Goal: Task Accomplishment & Management: Manage account settings

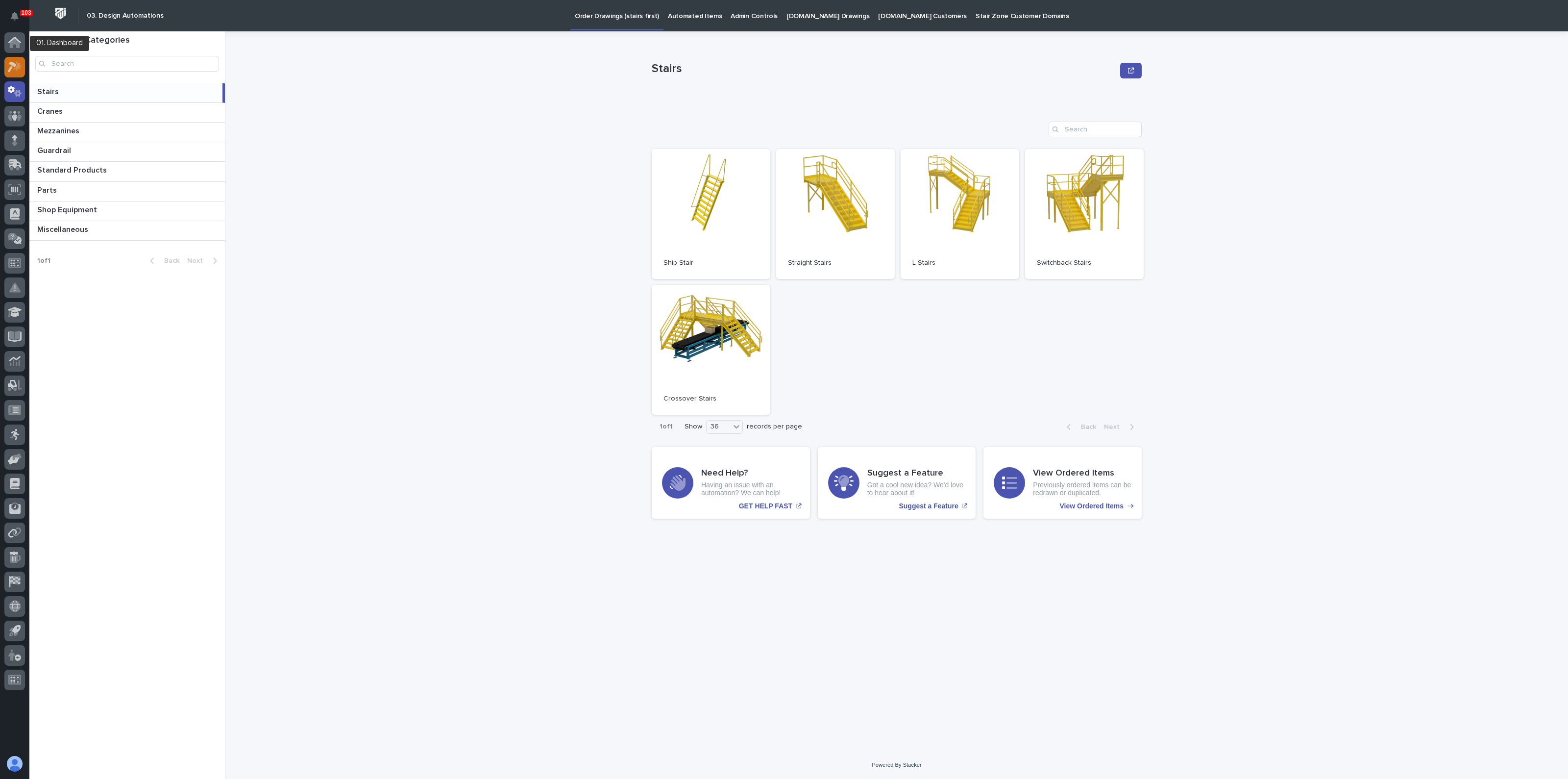
click at [9, 67] on icon at bounding box center [15, 67] width 14 height 11
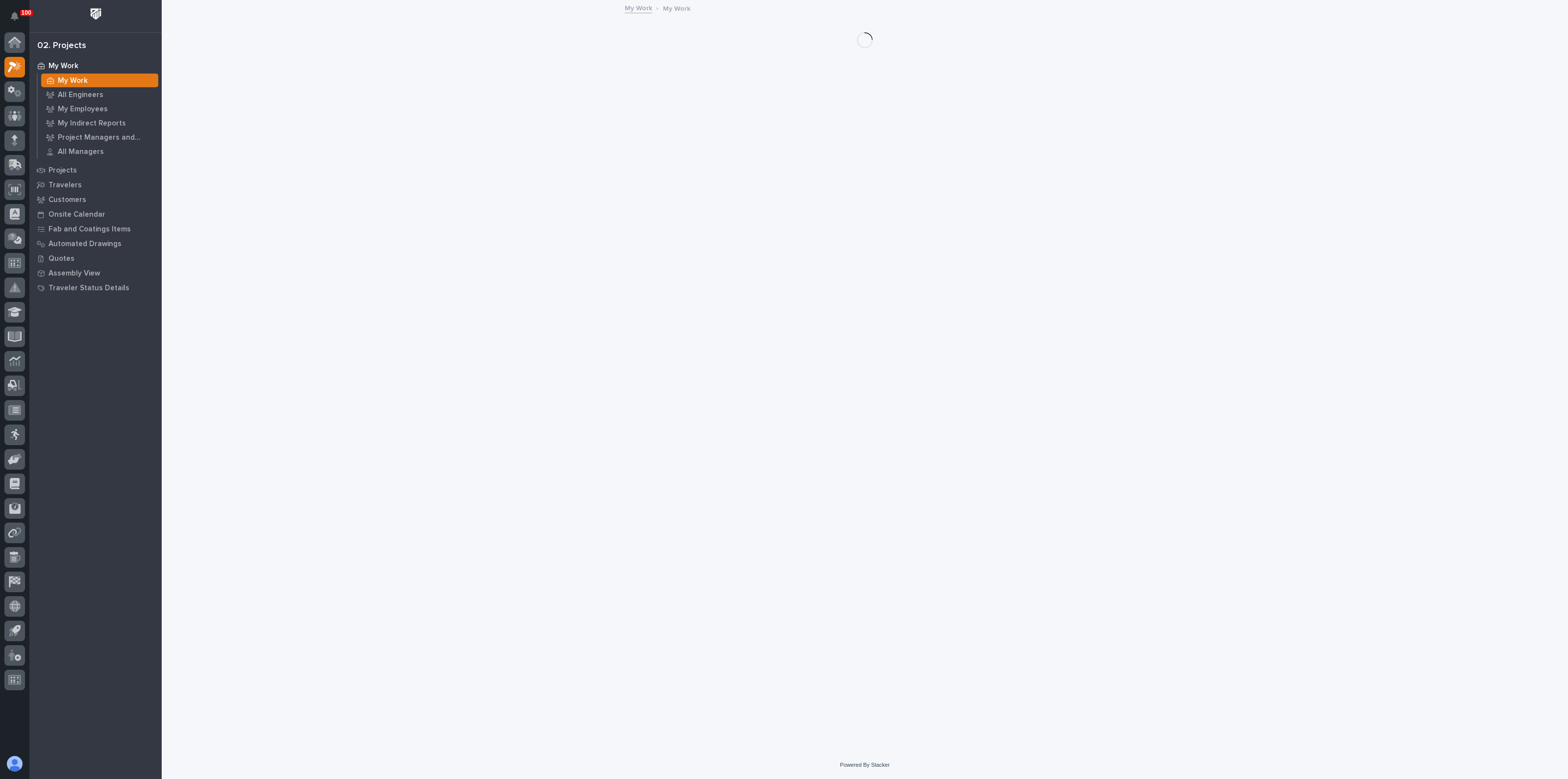
click at [75, 81] on p "My Work" at bounding box center [72, 81] width 30 height 9
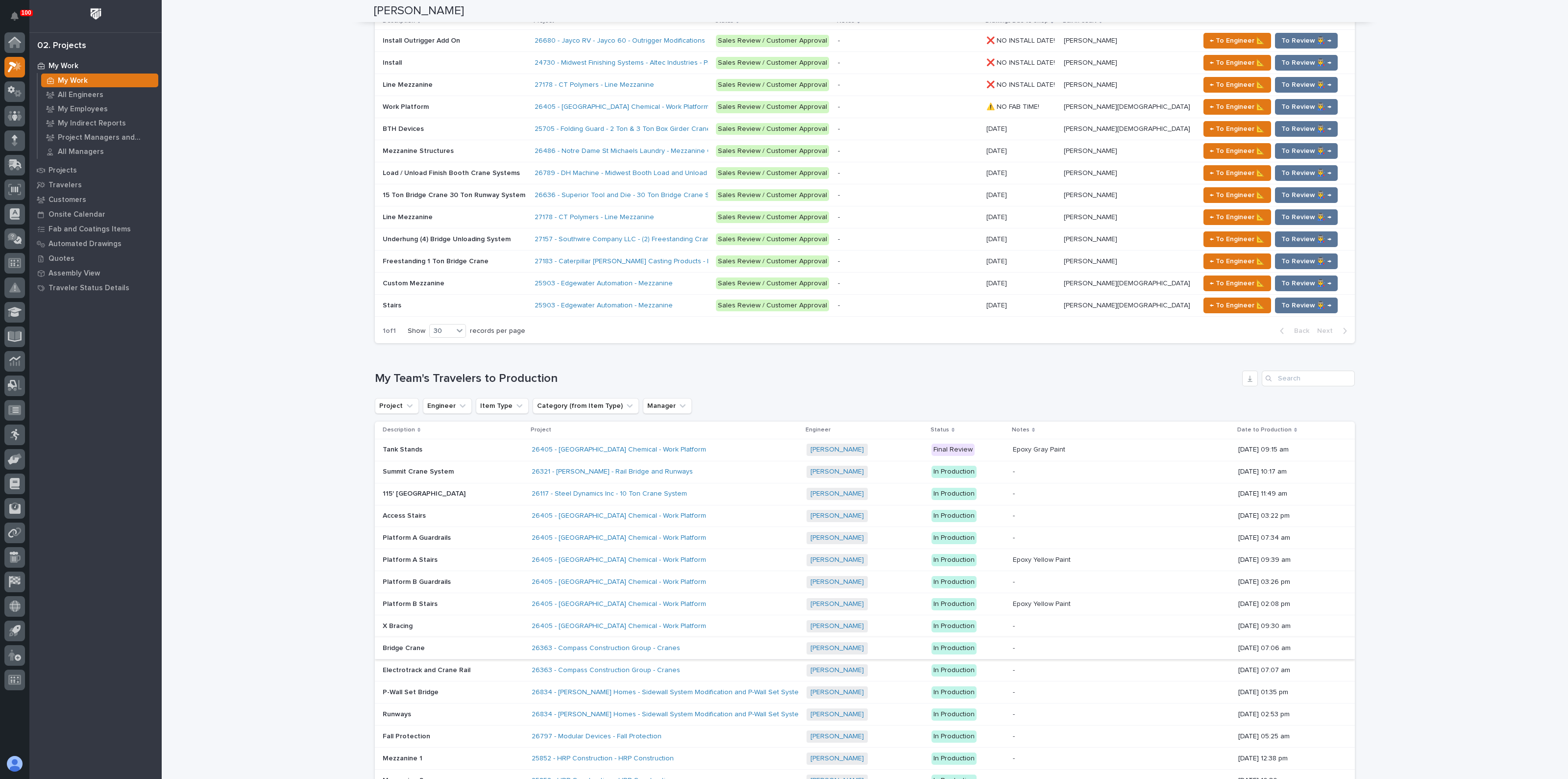
scroll to position [918, 0]
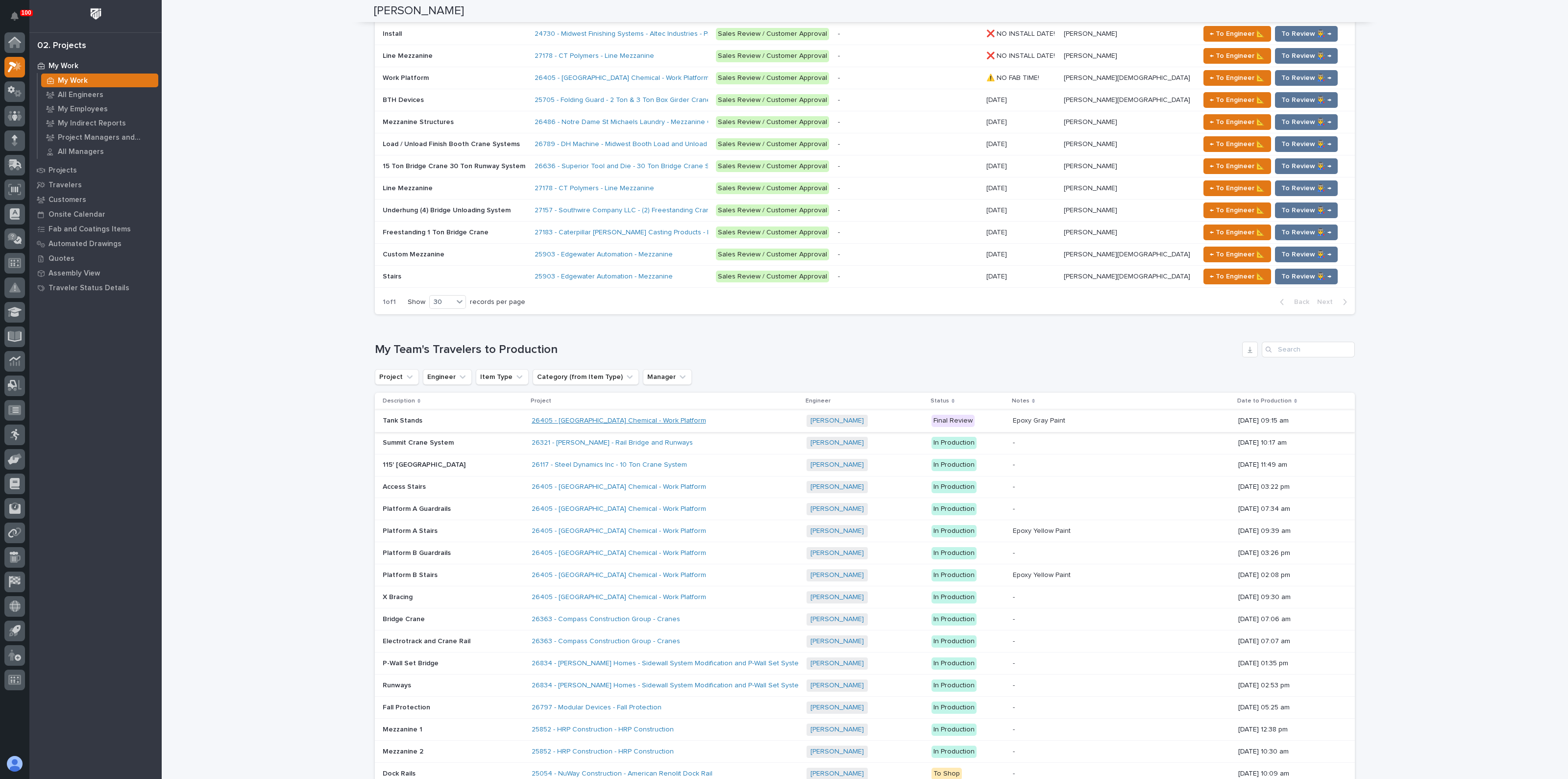
click at [575, 416] on link "26405 - [GEOGRAPHIC_DATA] Chemical - Work Platform" at bounding box center [619, 420] width 174 height 8
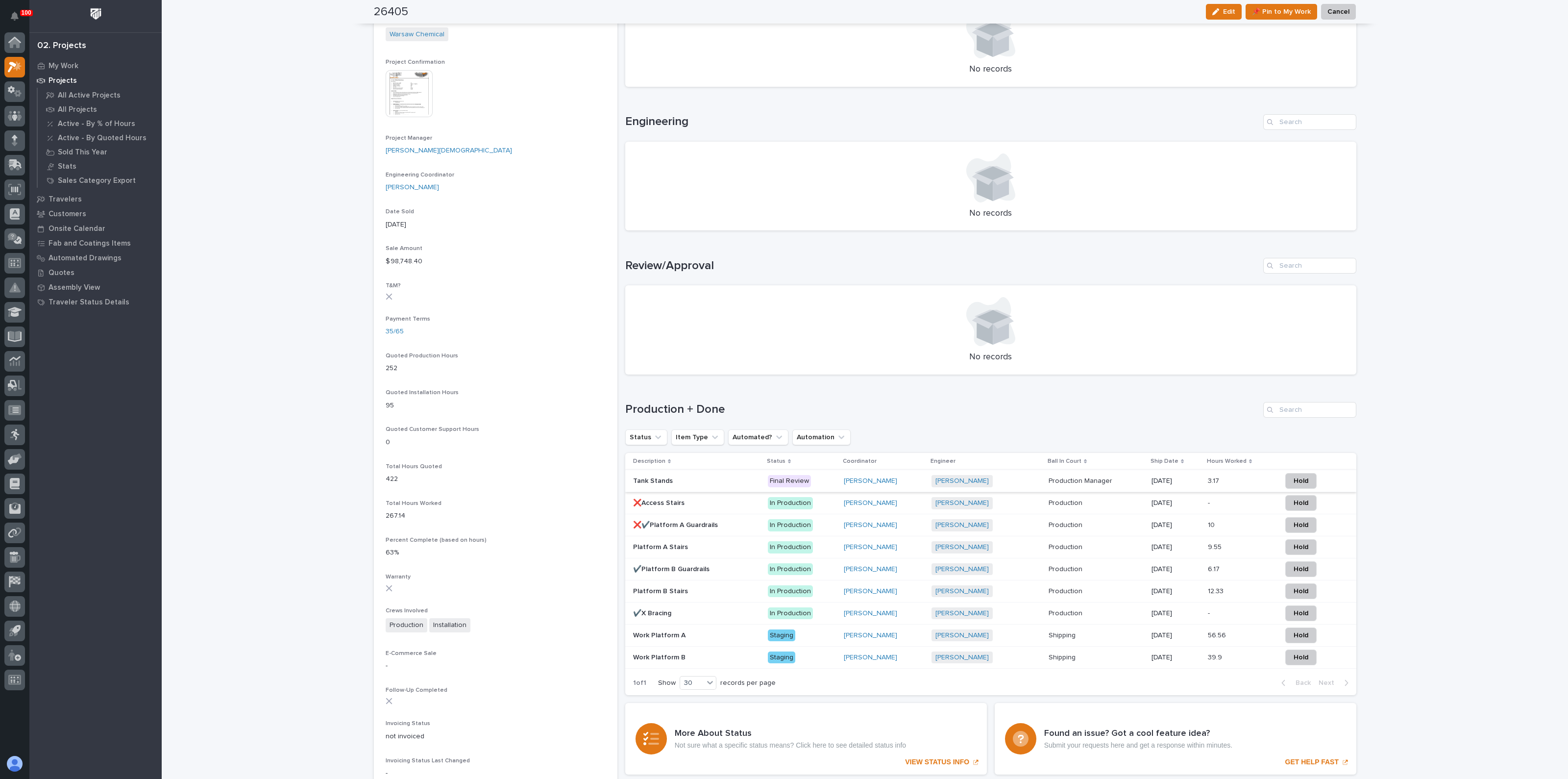
scroll to position [428, 0]
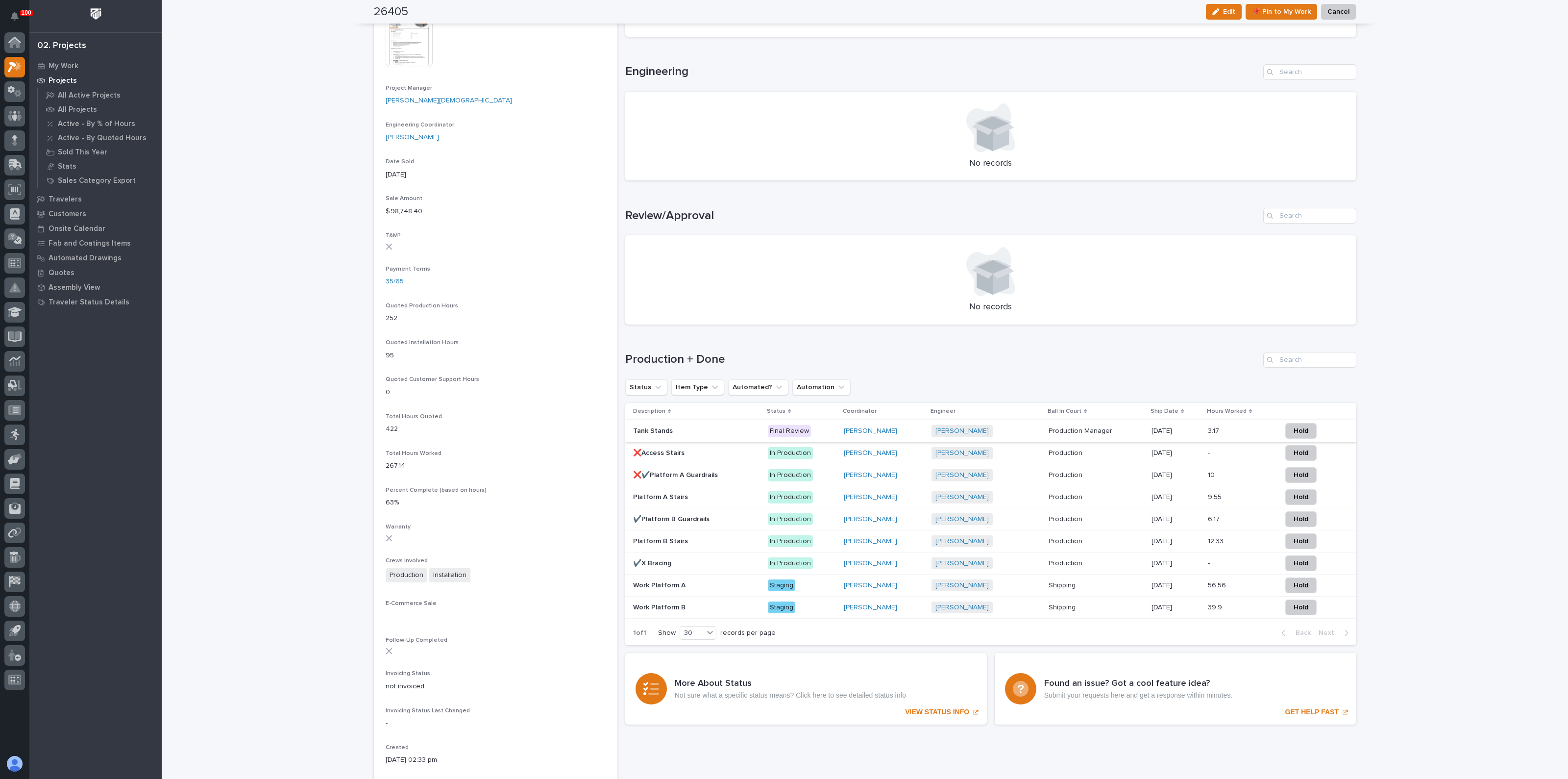
click at [666, 583] on p "Work Platform A" at bounding box center [660, 584] width 54 height 11
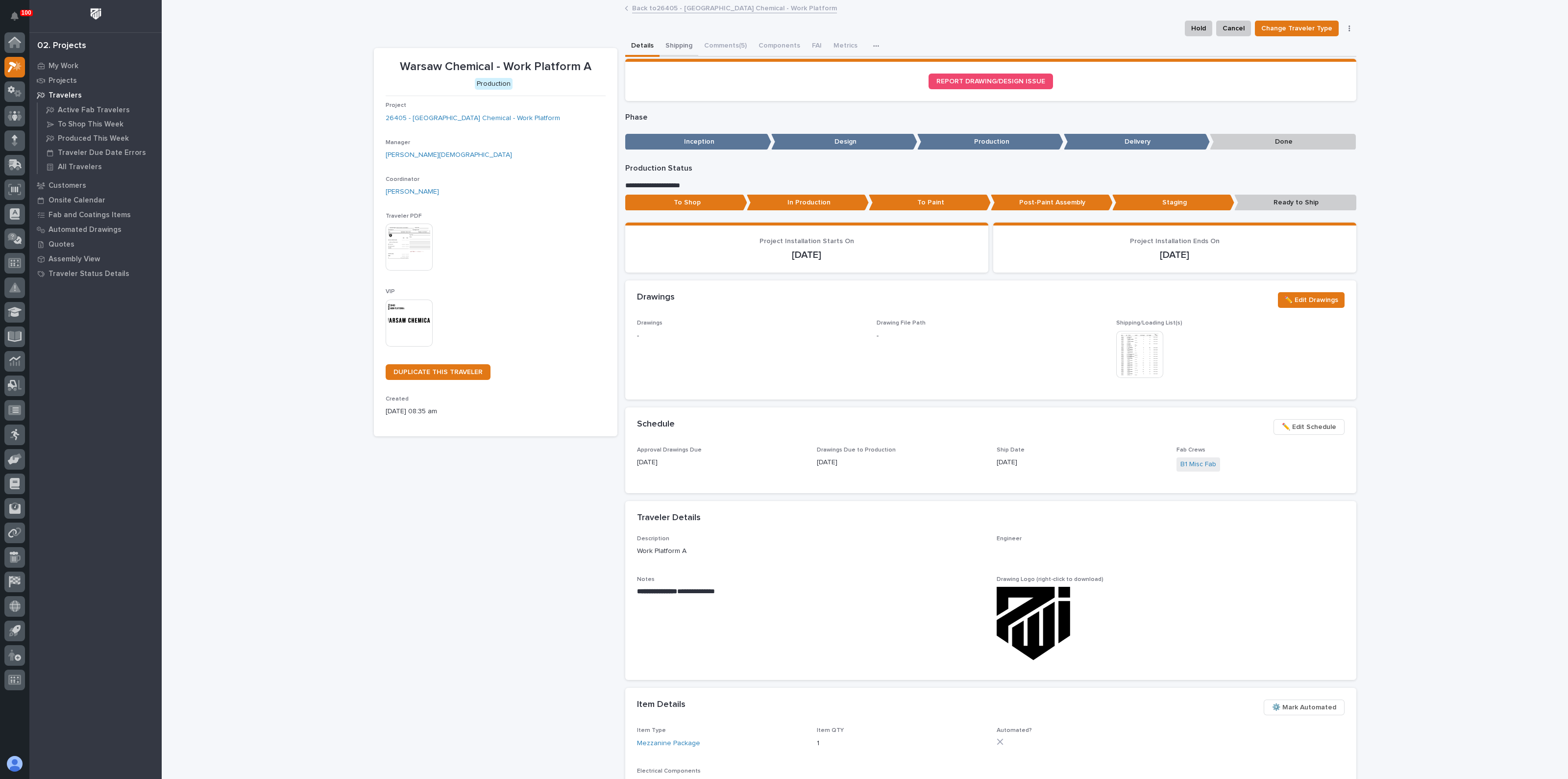
click at [670, 44] on button "Shipping" at bounding box center [679, 46] width 39 height 20
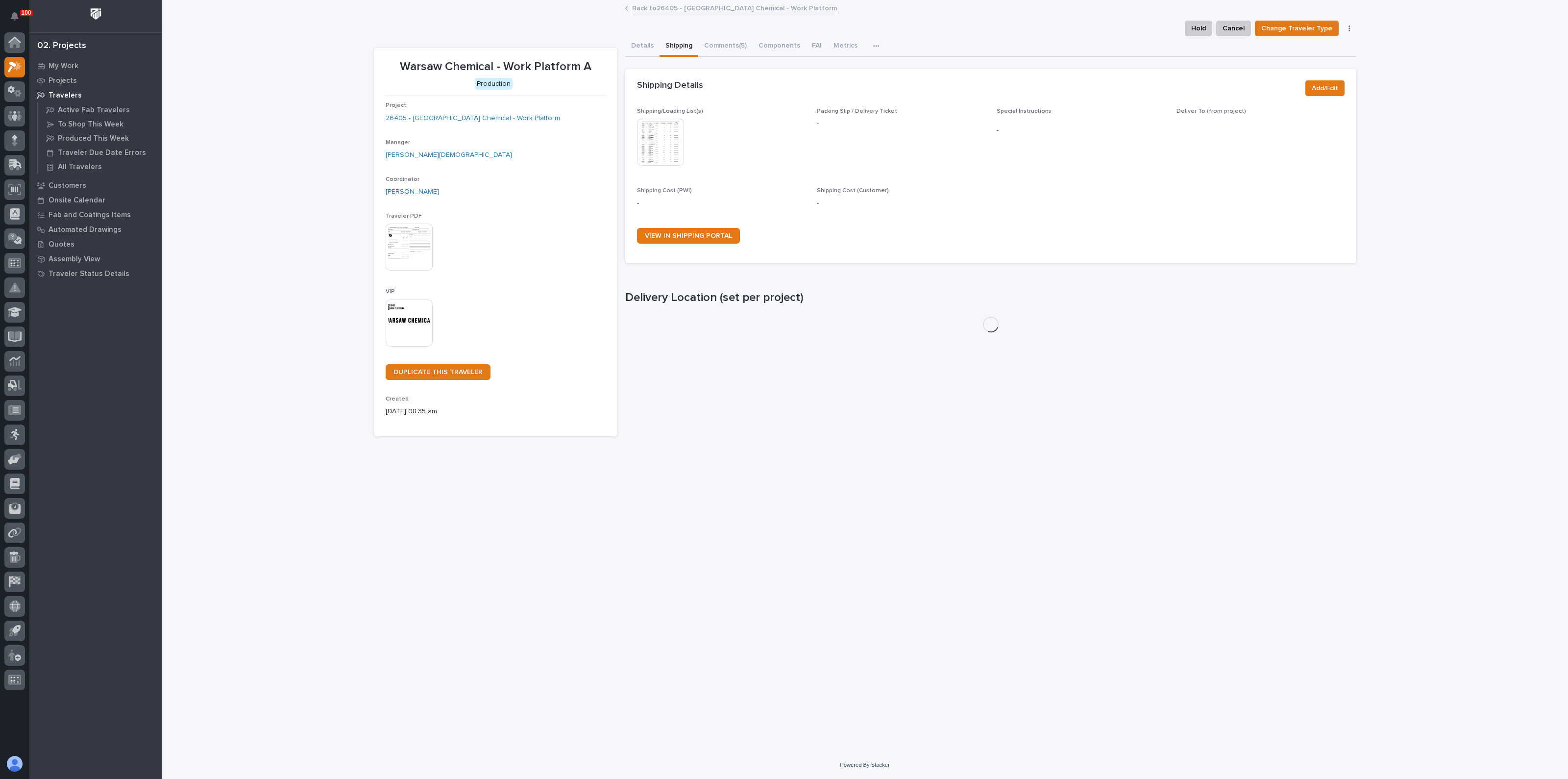
click at [673, 160] on img at bounding box center [661, 142] width 47 height 47
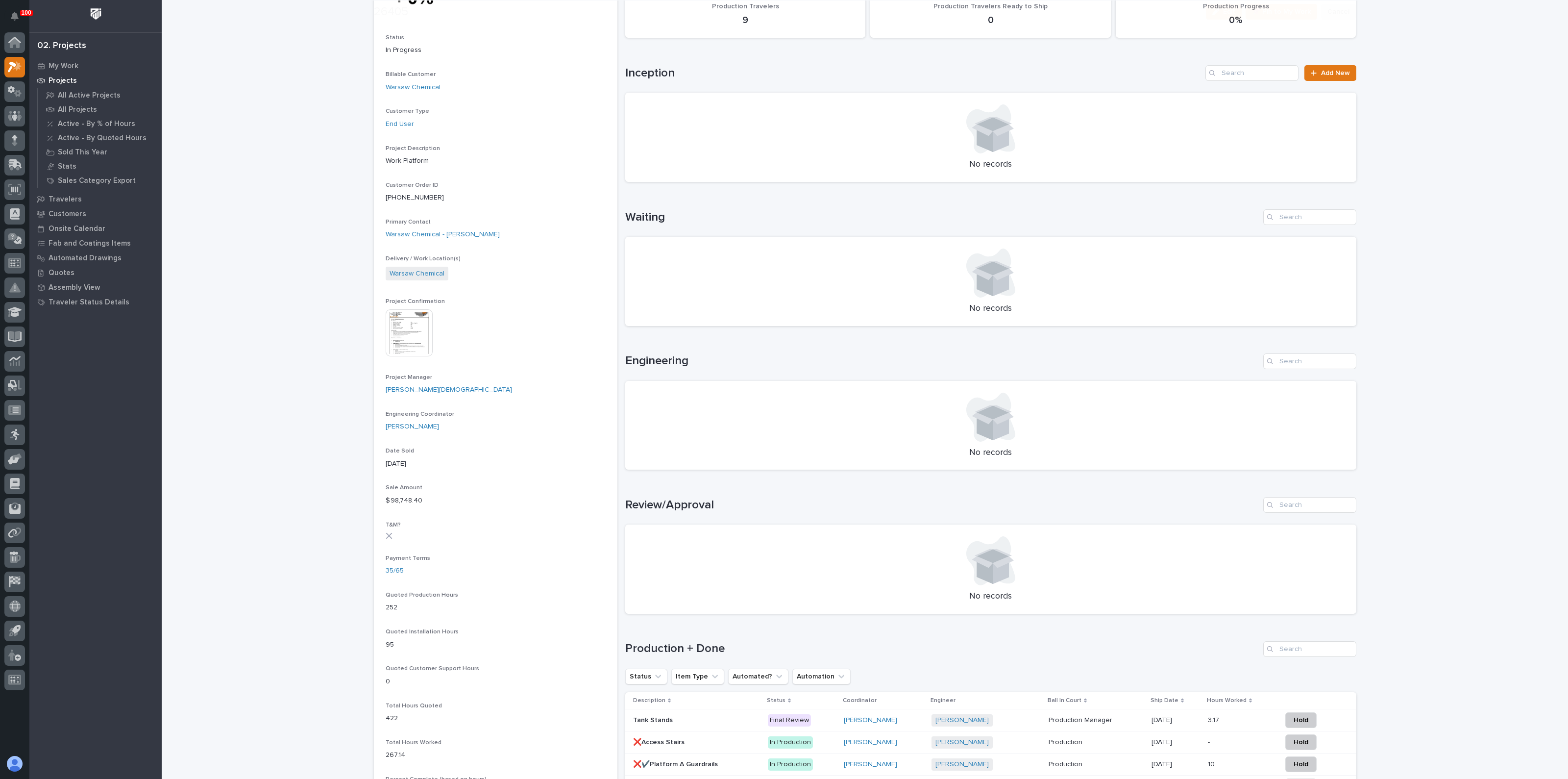
scroll to position [368, 0]
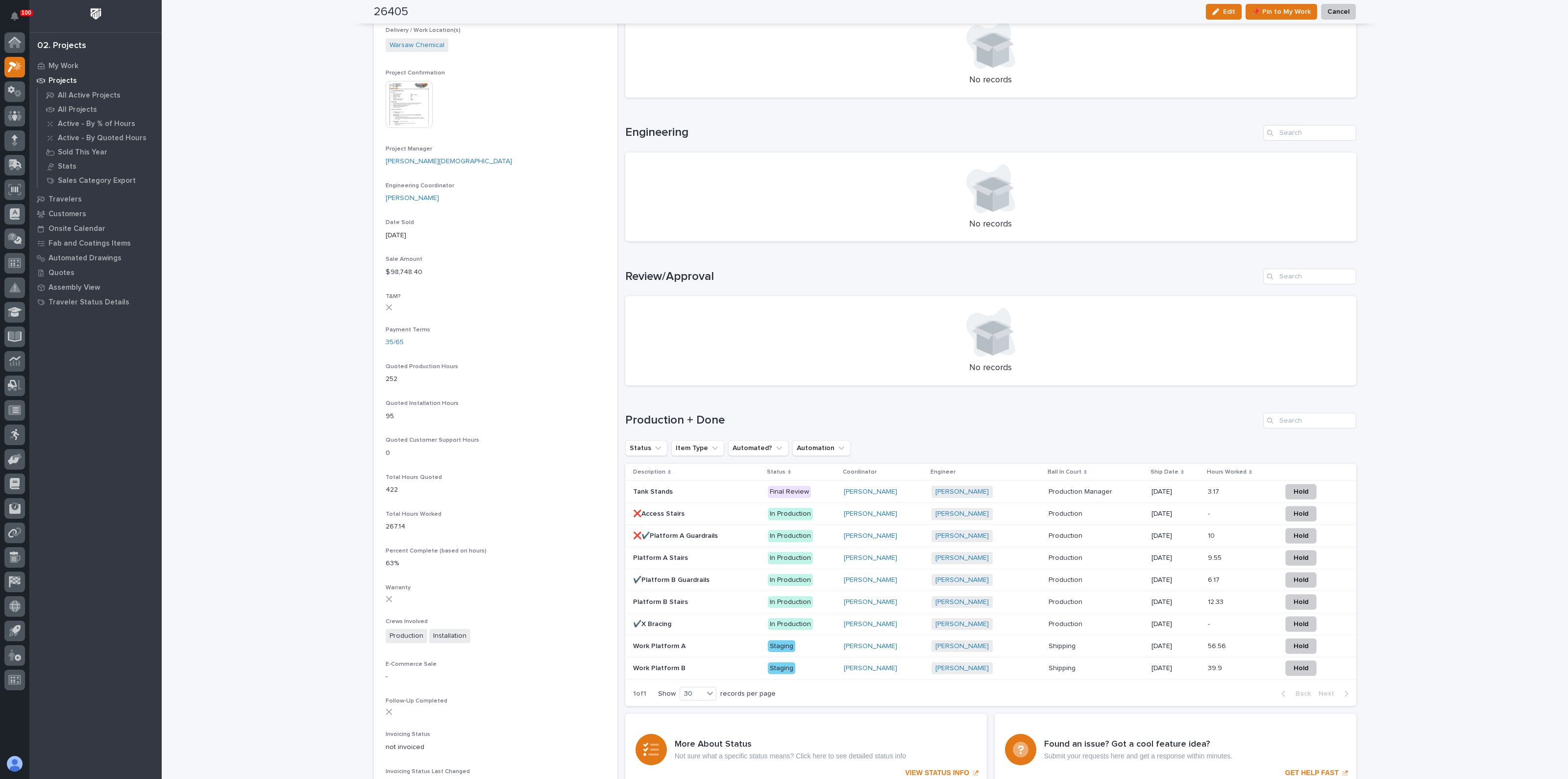
click at [661, 666] on p "Work Platform B" at bounding box center [660, 667] width 54 height 11
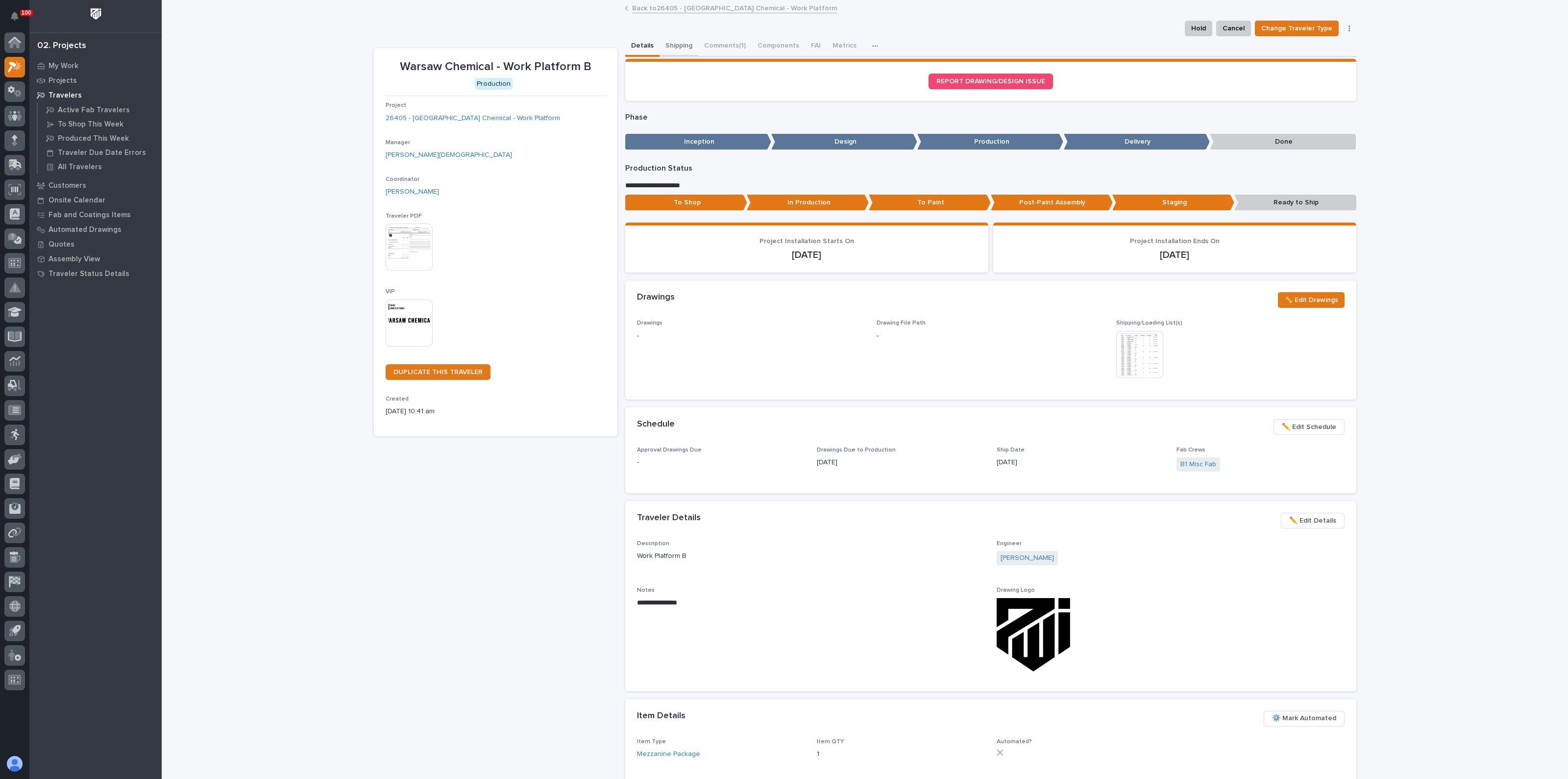
click at [677, 48] on button "Shipping" at bounding box center [679, 46] width 39 height 20
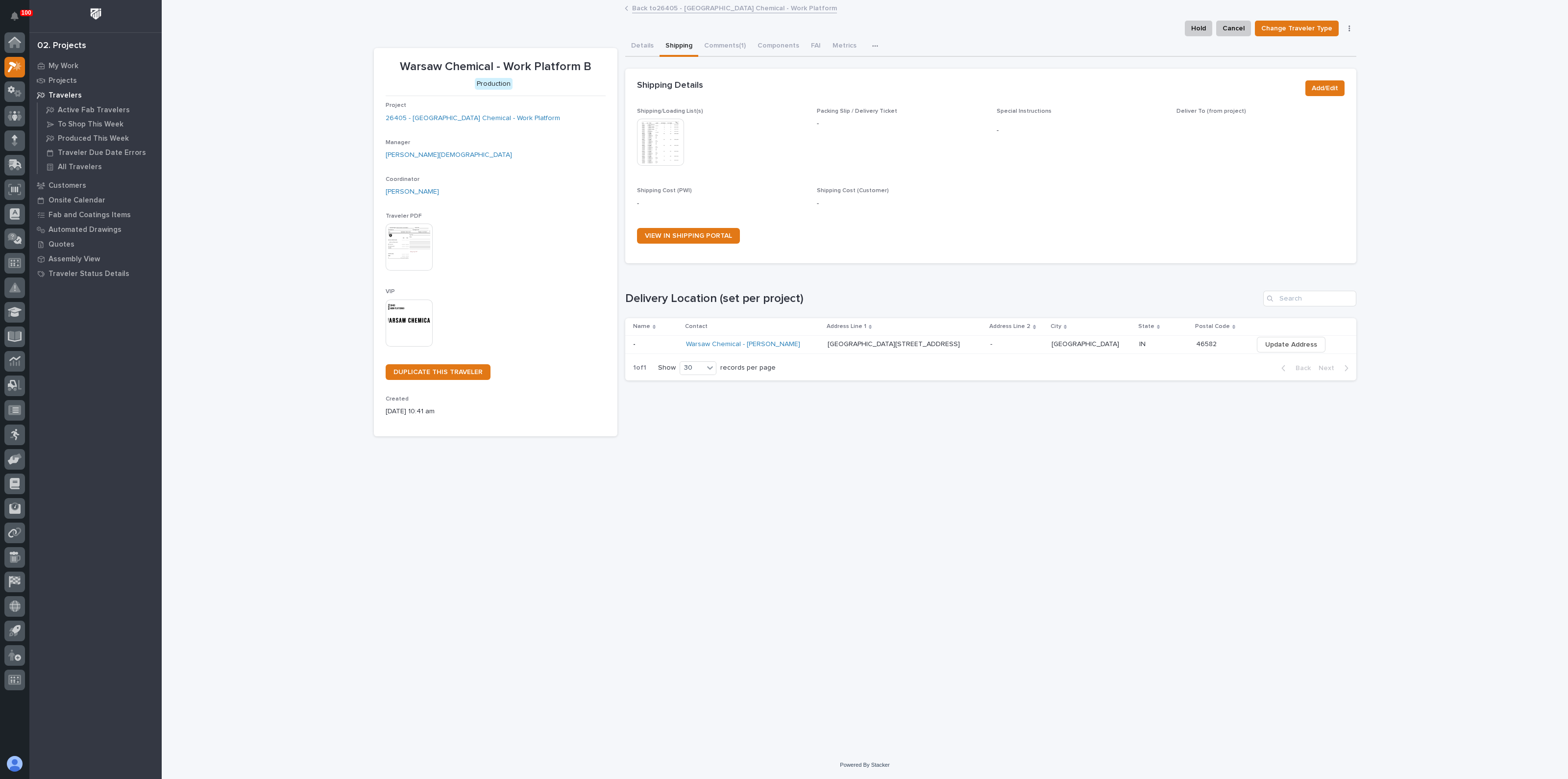
click at [668, 147] on img at bounding box center [661, 142] width 47 height 47
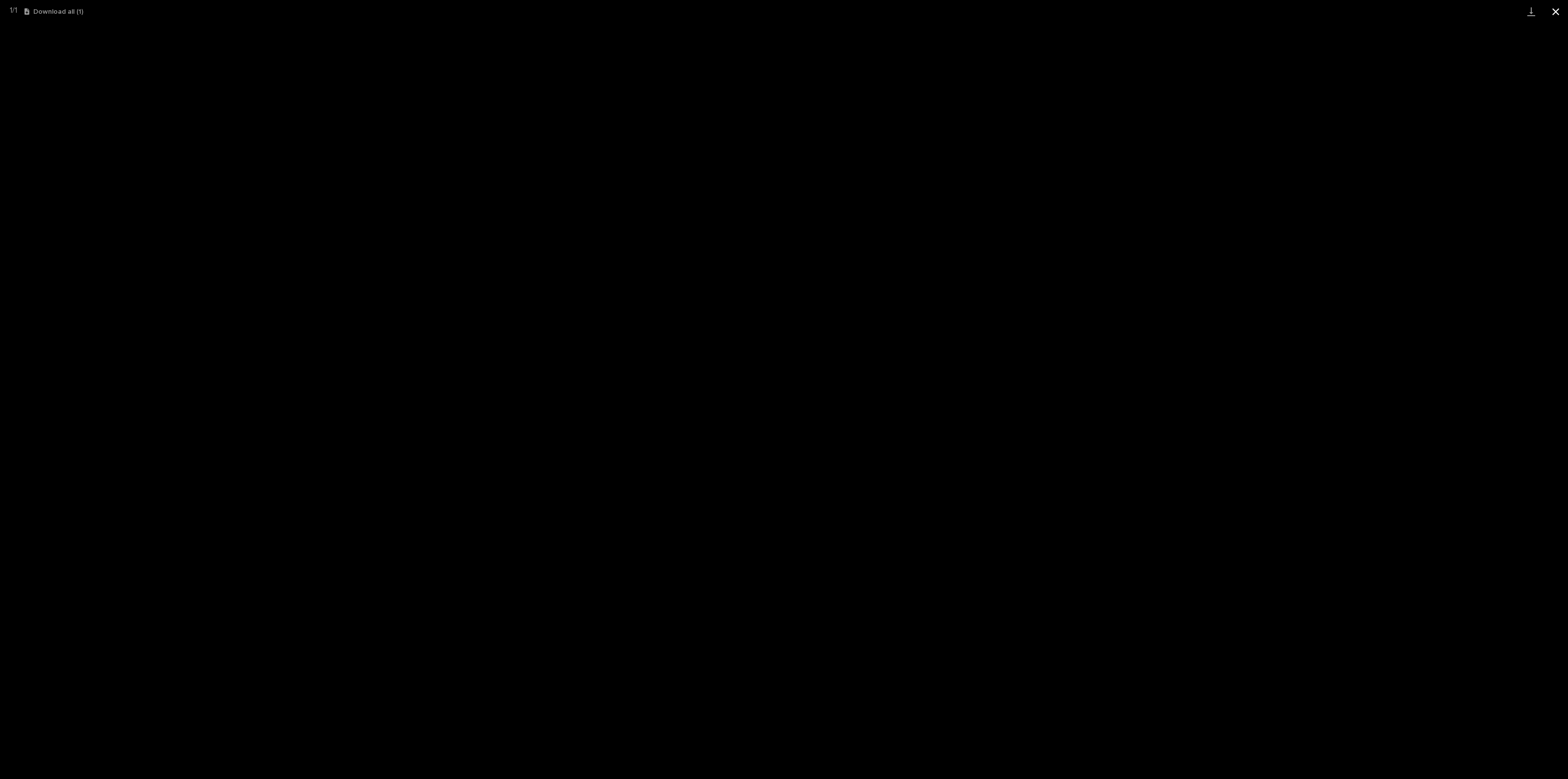
click at [1564, 6] on button "Close gallery" at bounding box center [1556, 11] width 25 height 23
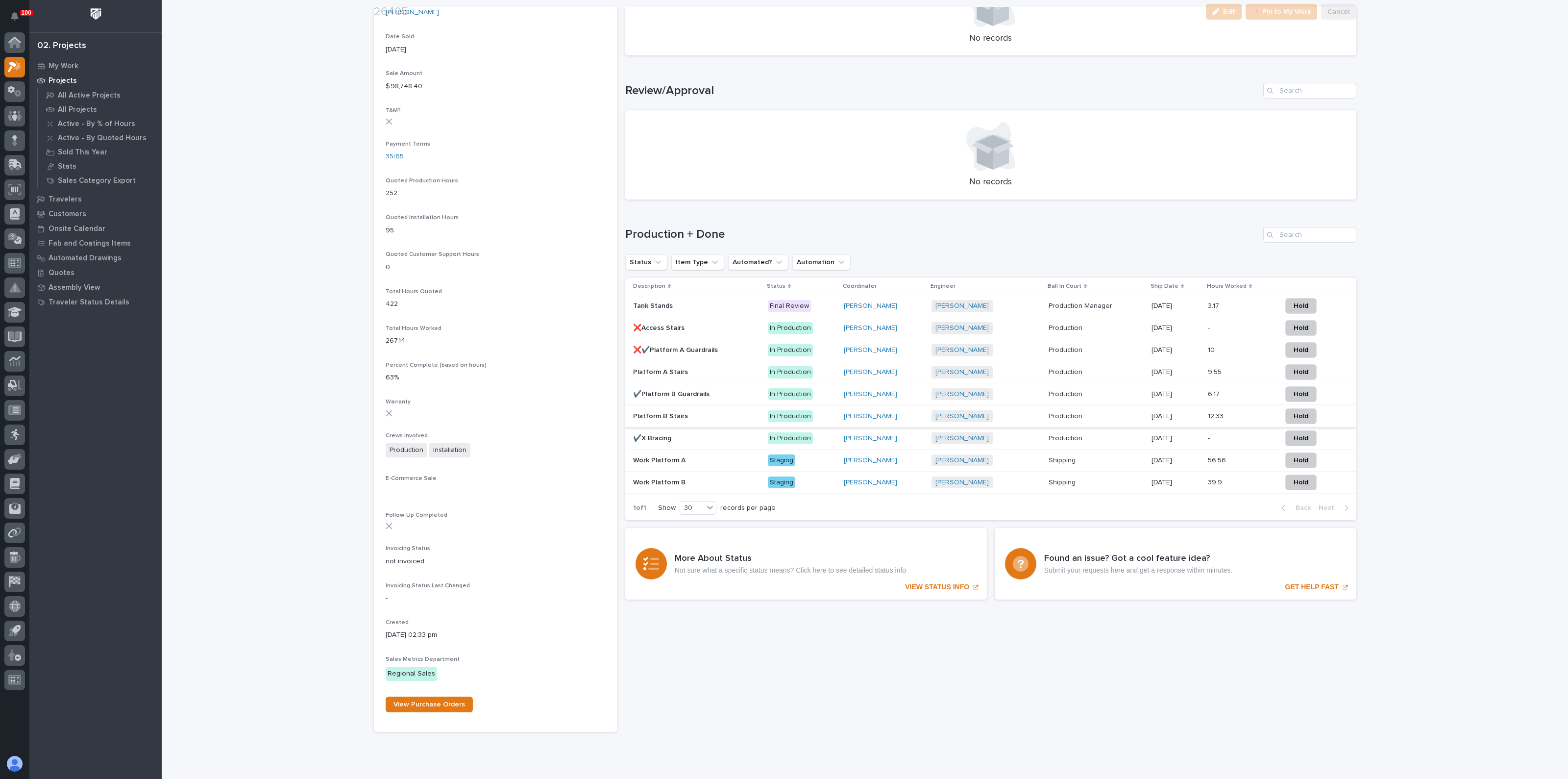
scroll to position [583, 0]
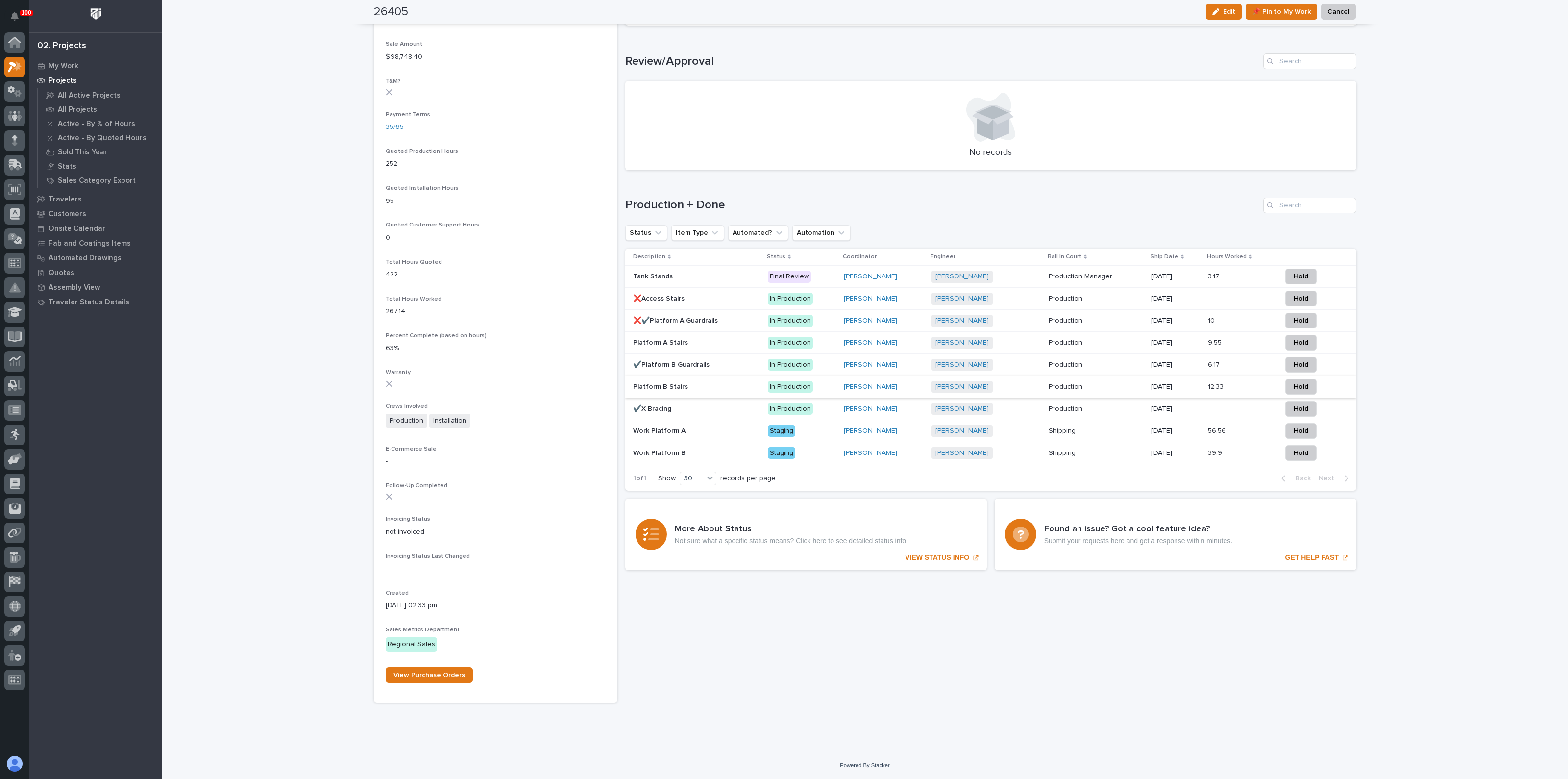
click at [682, 338] on p at bounding box center [696, 342] width 127 height 8
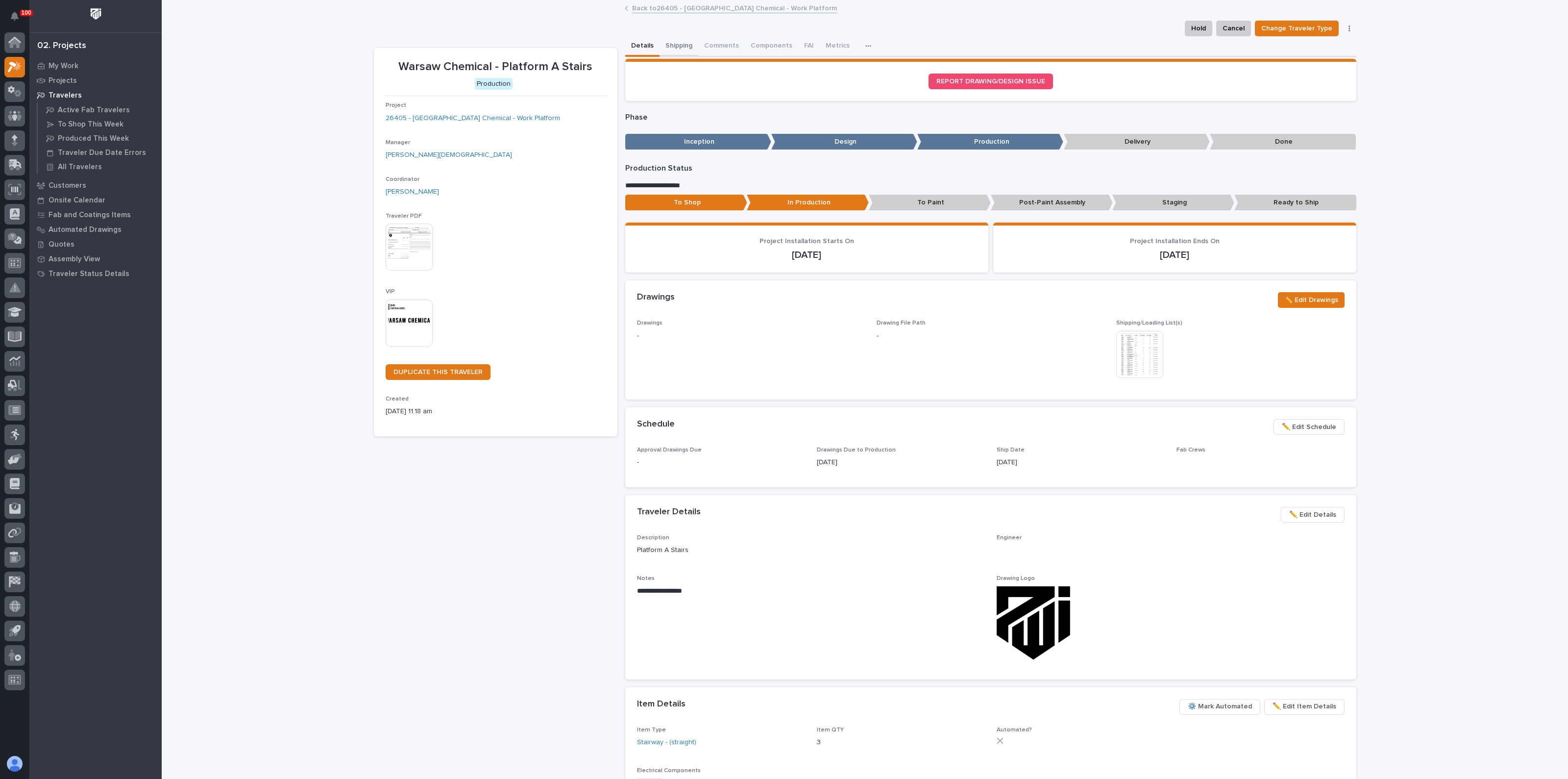
click at [673, 46] on button "Shipping" at bounding box center [679, 46] width 39 height 20
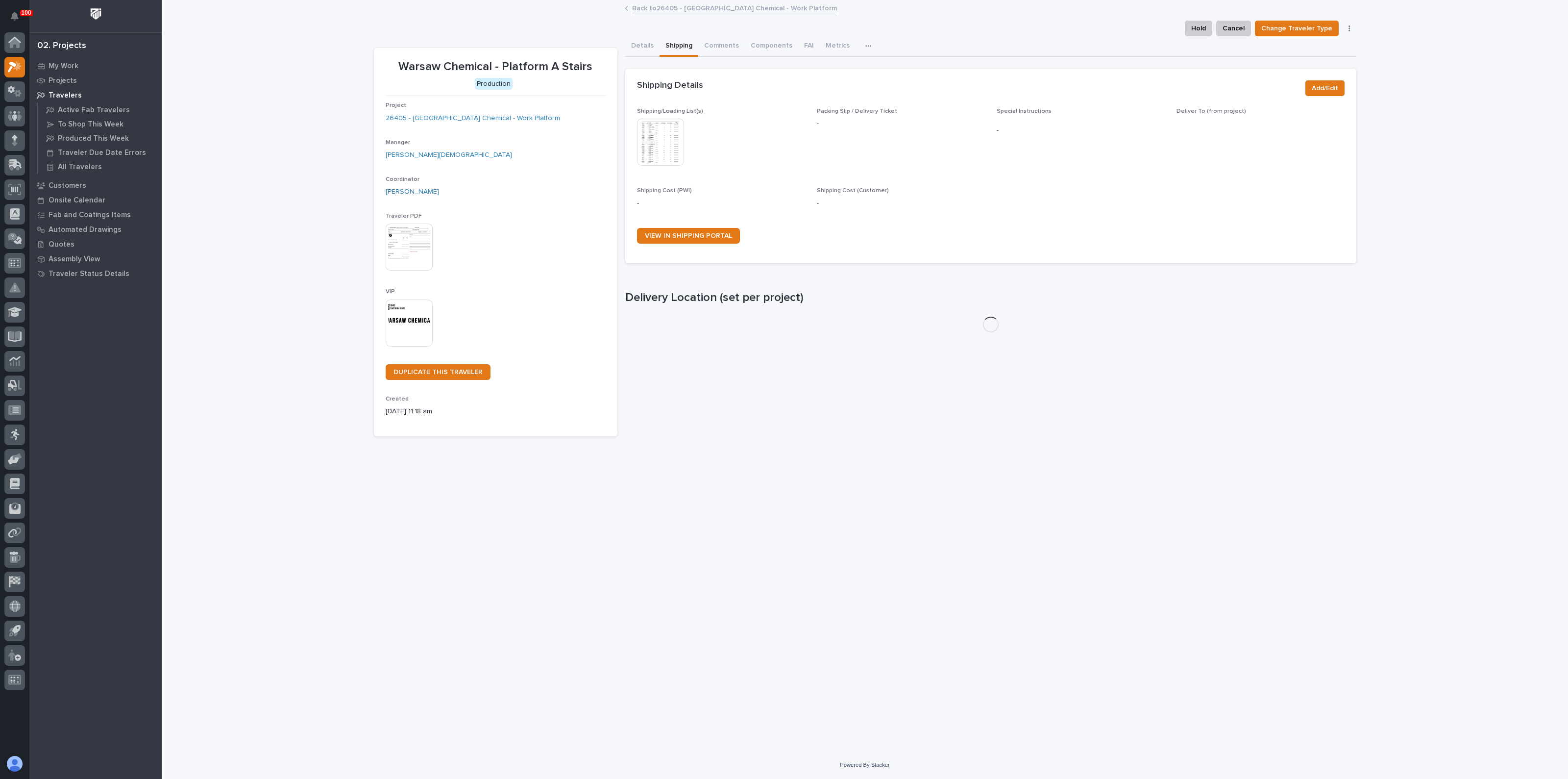
click at [657, 148] on img at bounding box center [661, 142] width 47 height 47
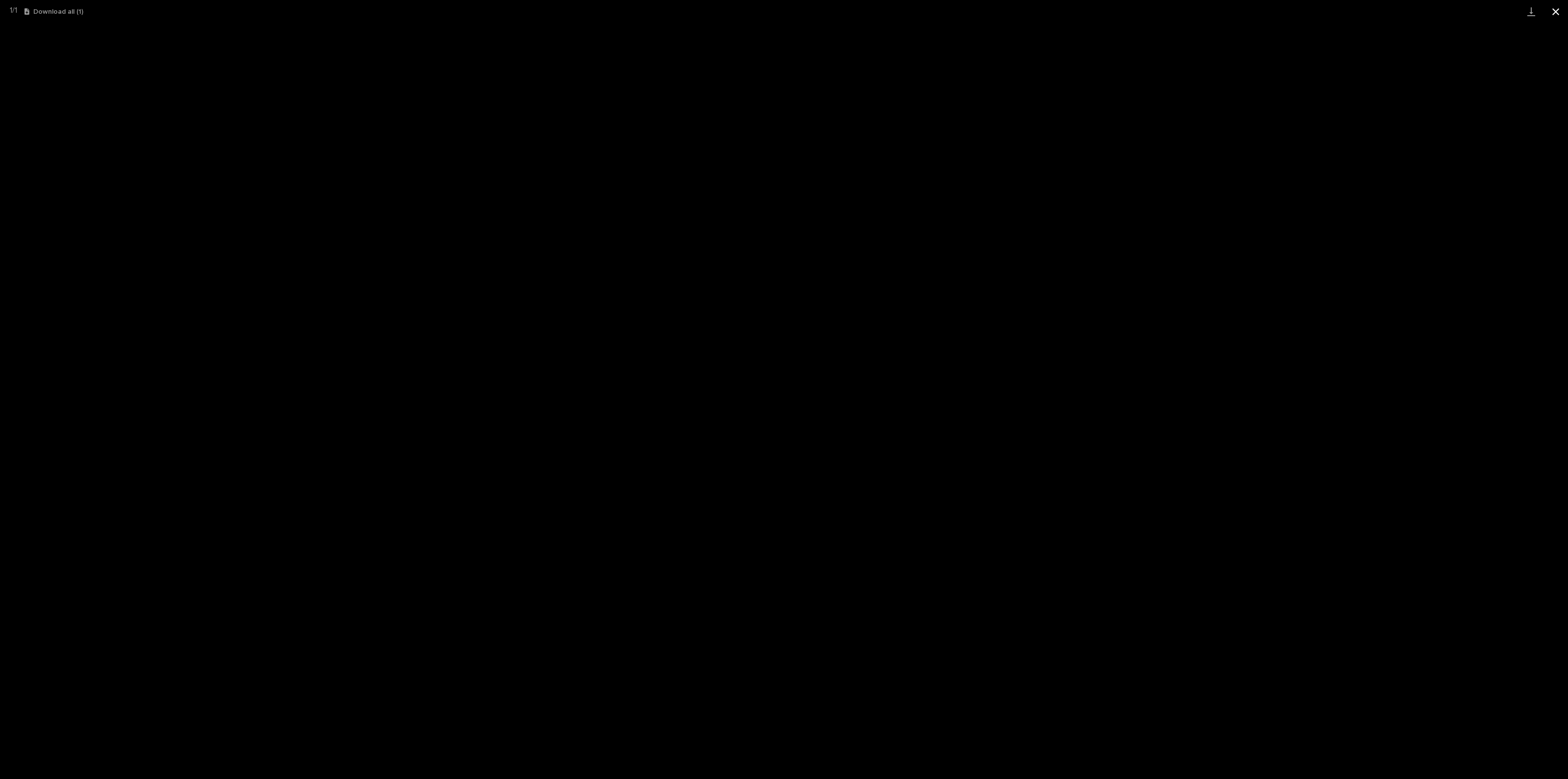
click at [1551, 8] on button "Close gallery" at bounding box center [1556, 11] width 25 height 23
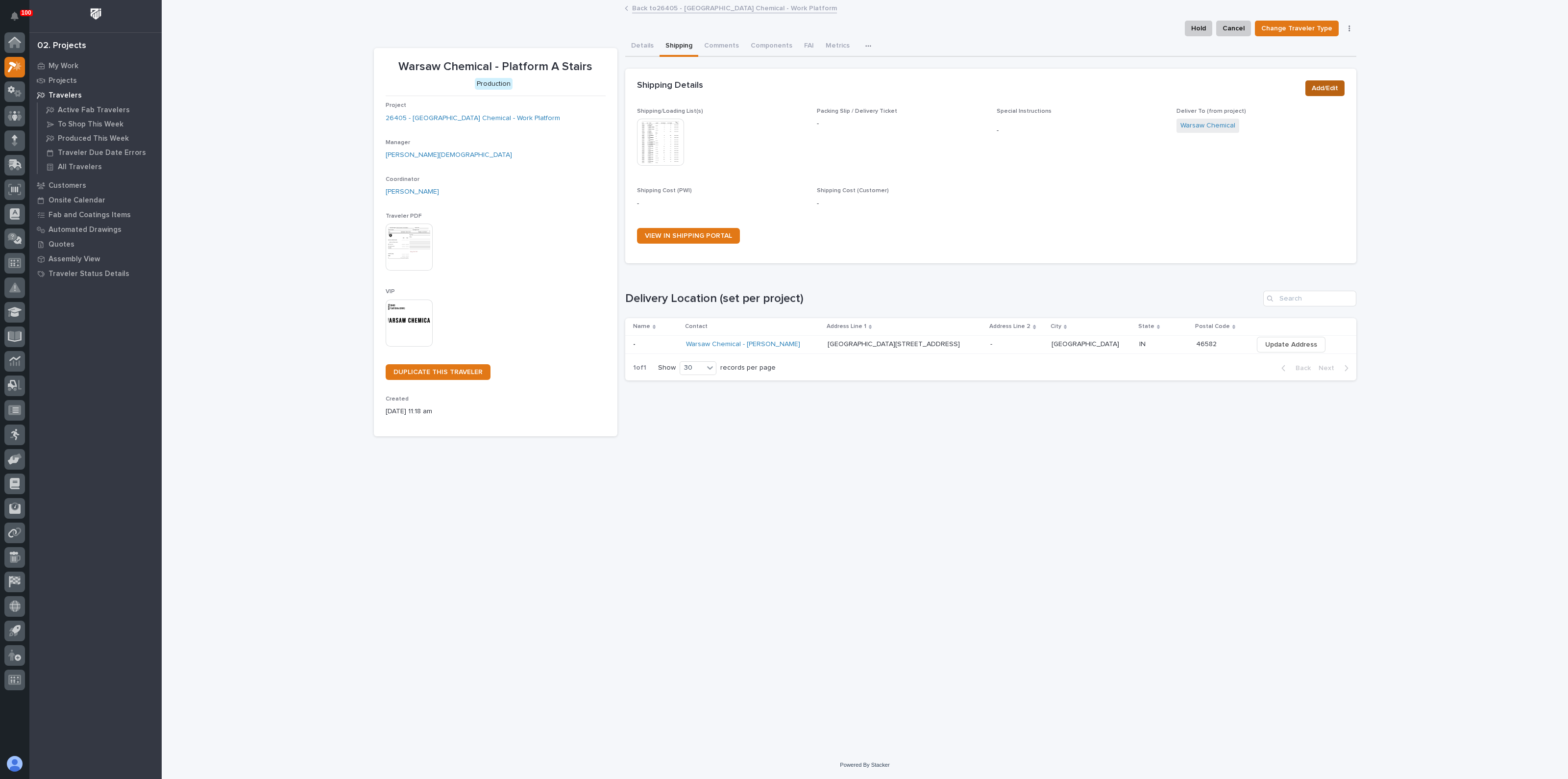
click at [1337, 90] on span "Add/Edit" at bounding box center [1325, 88] width 27 height 12
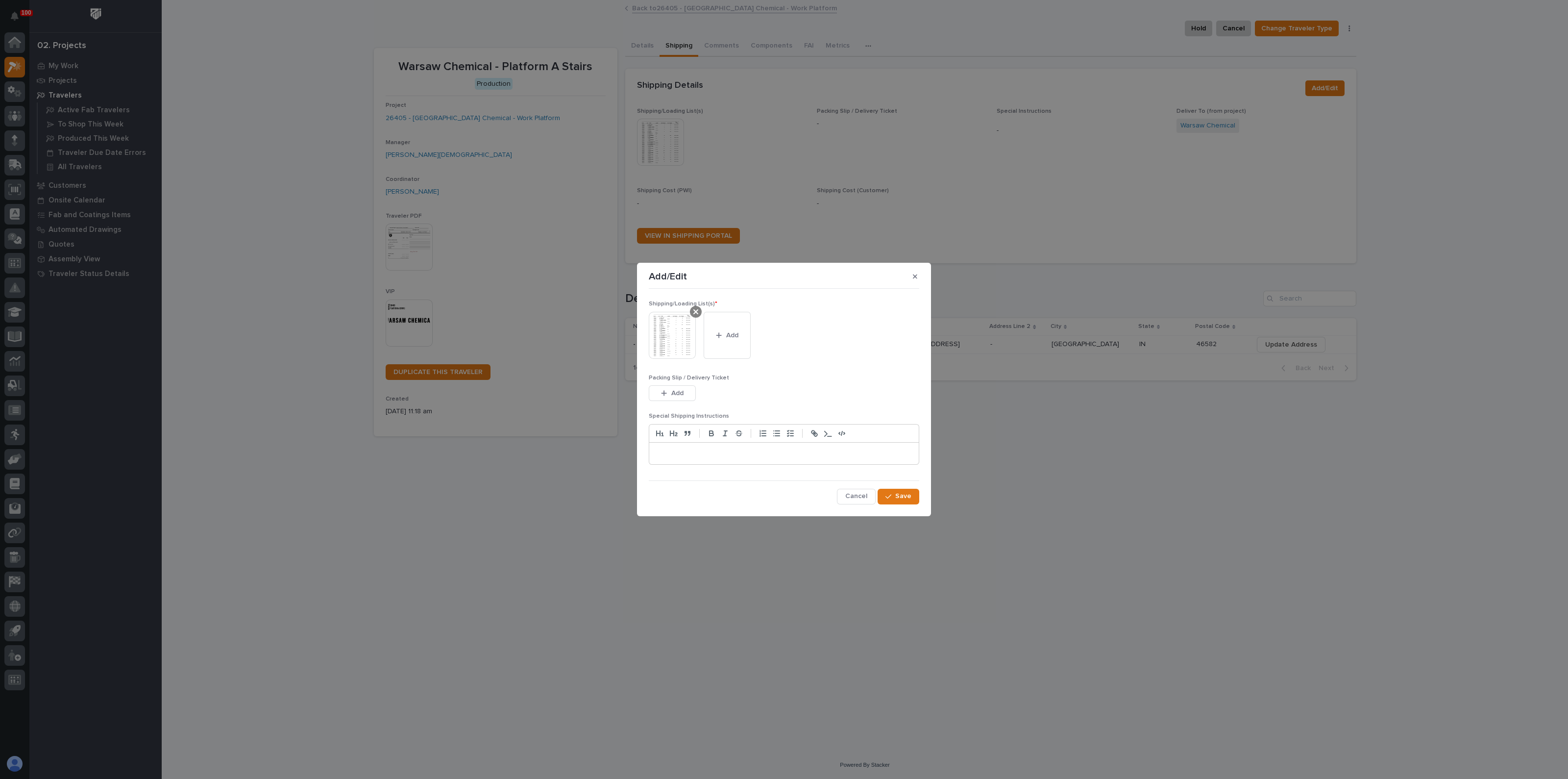
click at [699, 312] on div at bounding box center [696, 311] width 12 height 12
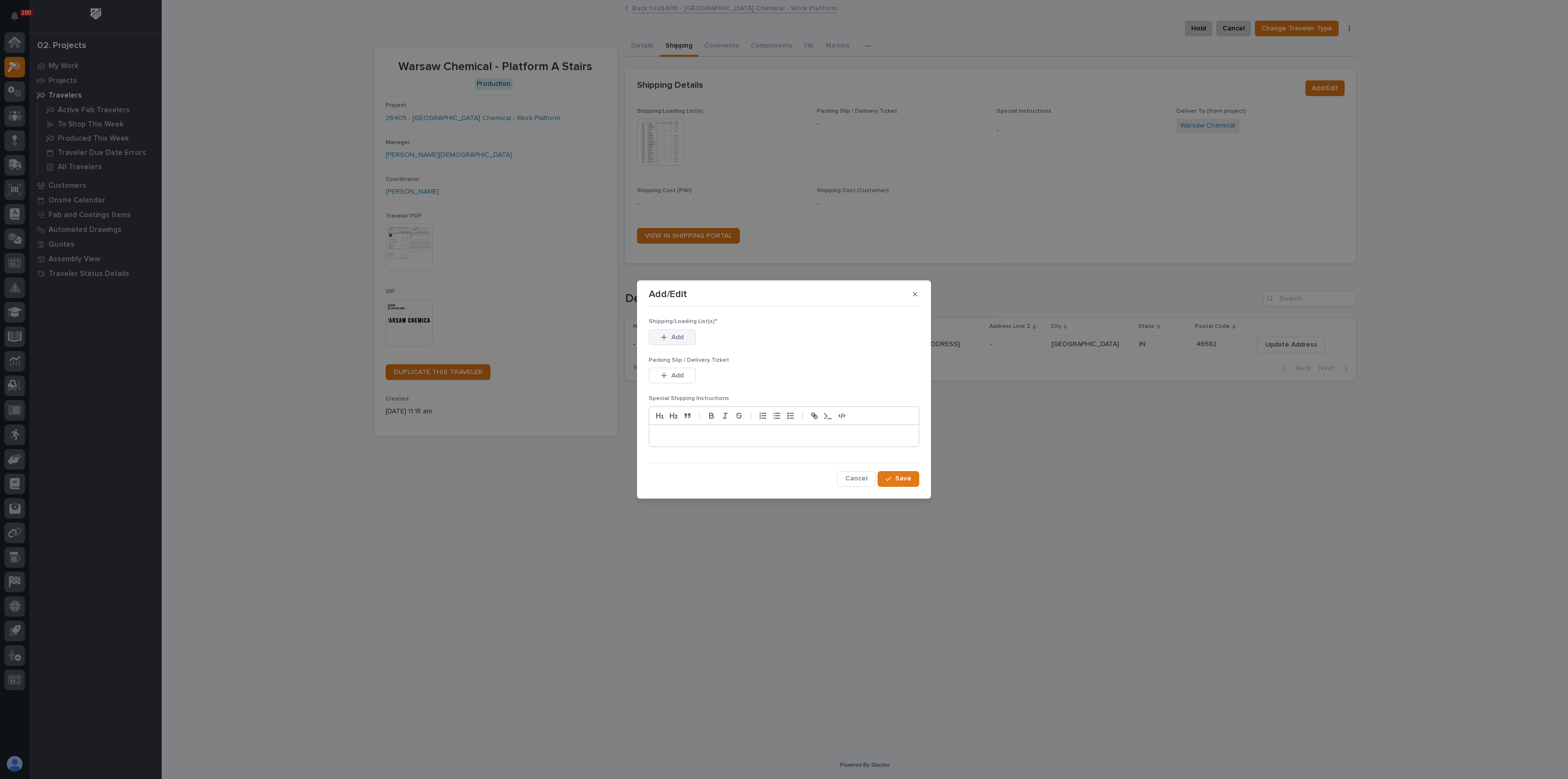
click at [680, 335] on span "Add" at bounding box center [678, 337] width 12 height 9
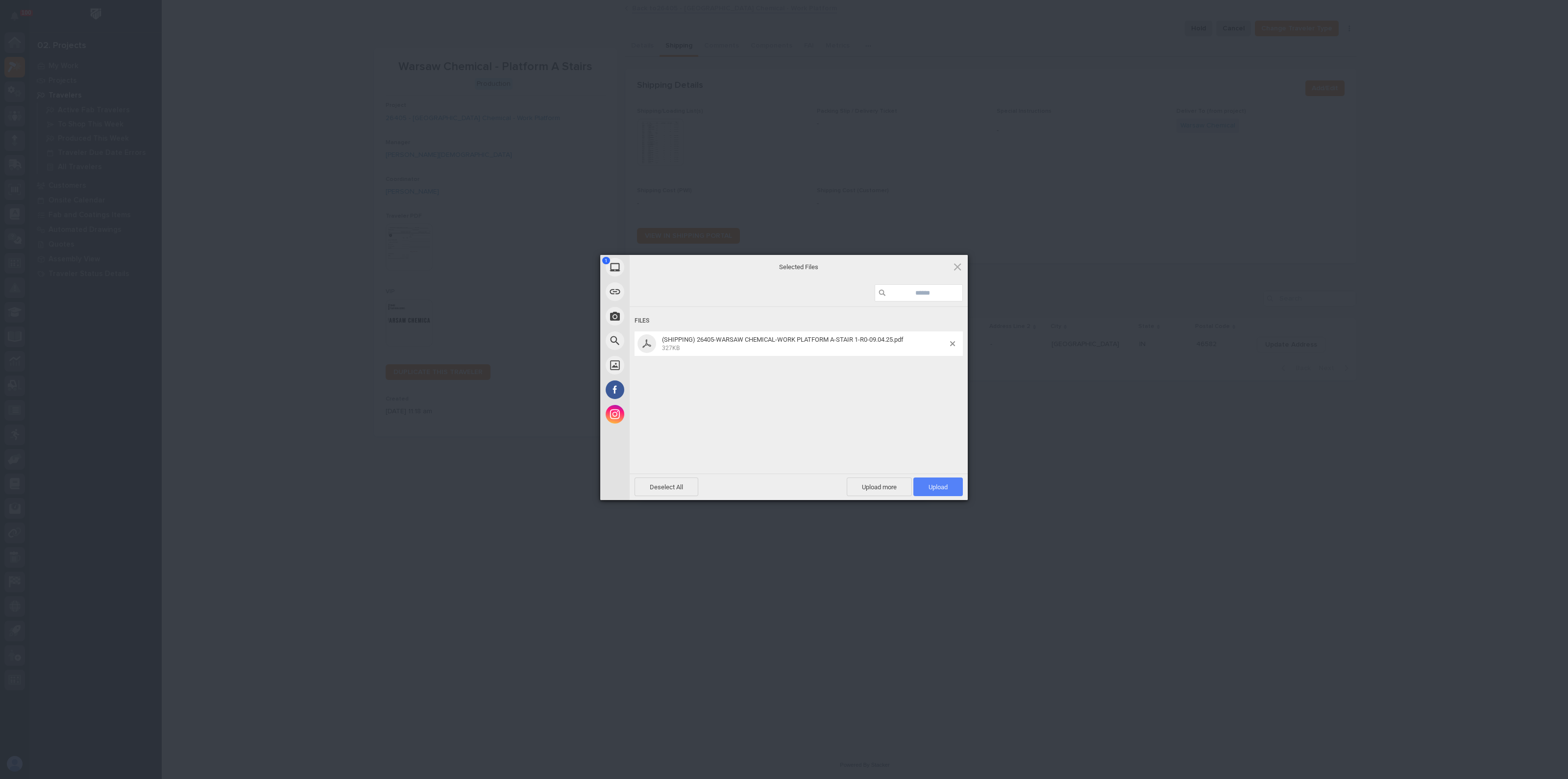
click at [936, 489] on span "Upload 1" at bounding box center [938, 487] width 19 height 7
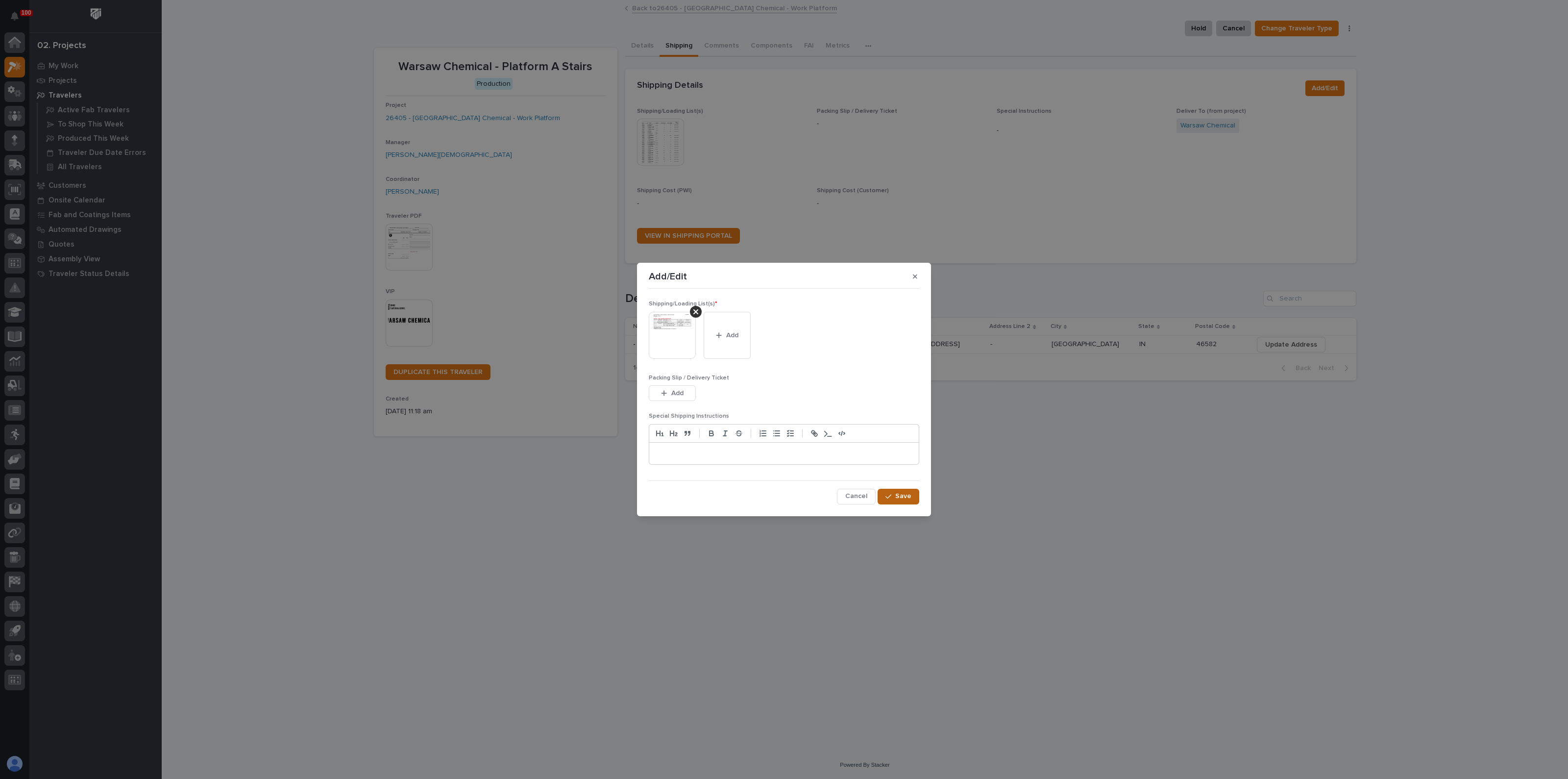
click at [895, 494] on div "button" at bounding box center [890, 496] width 10 height 7
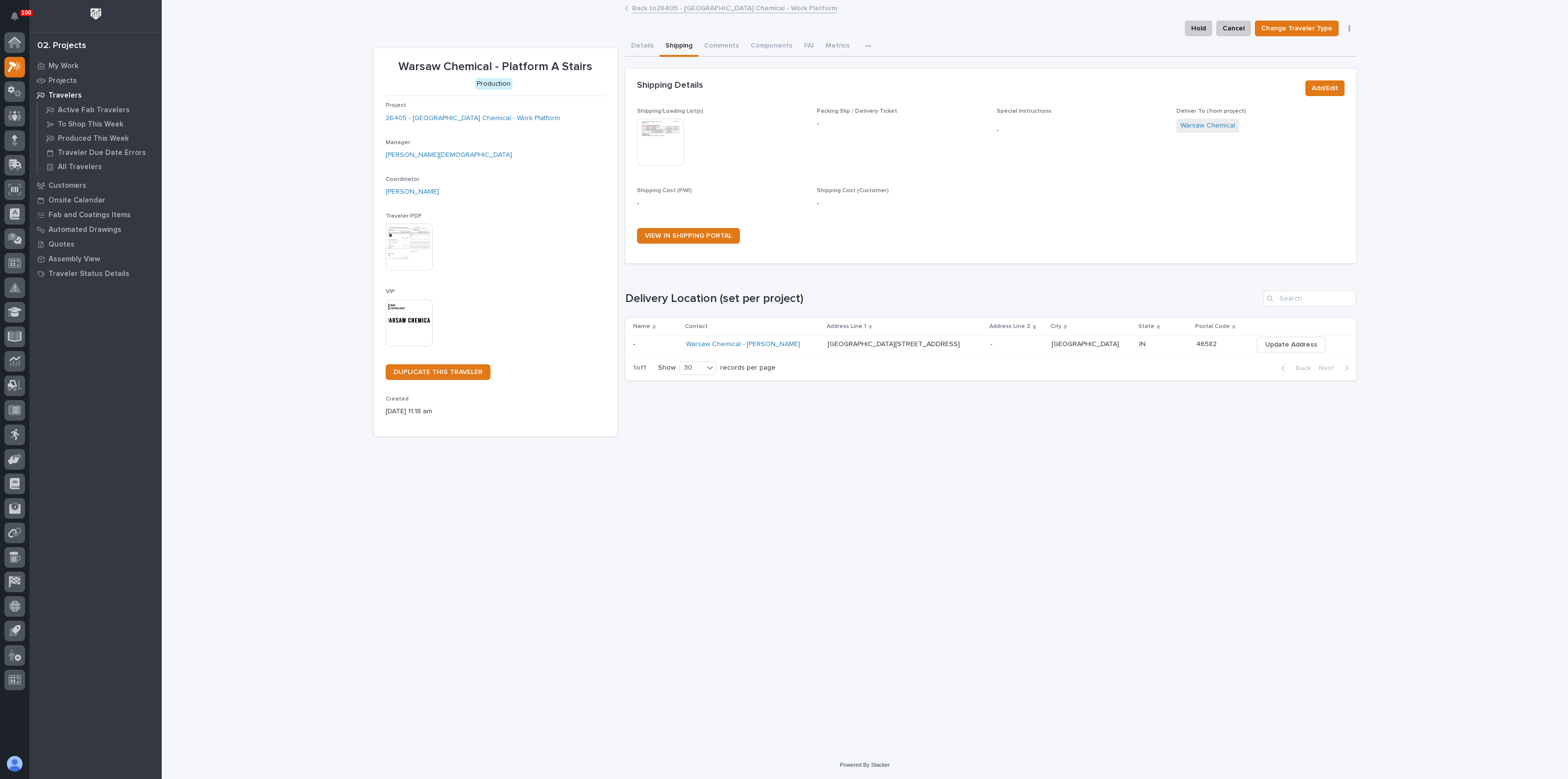
click at [815, 244] on div "VIEW IN SHIPPING PORTAL" at bounding box center [991, 239] width 708 height 24
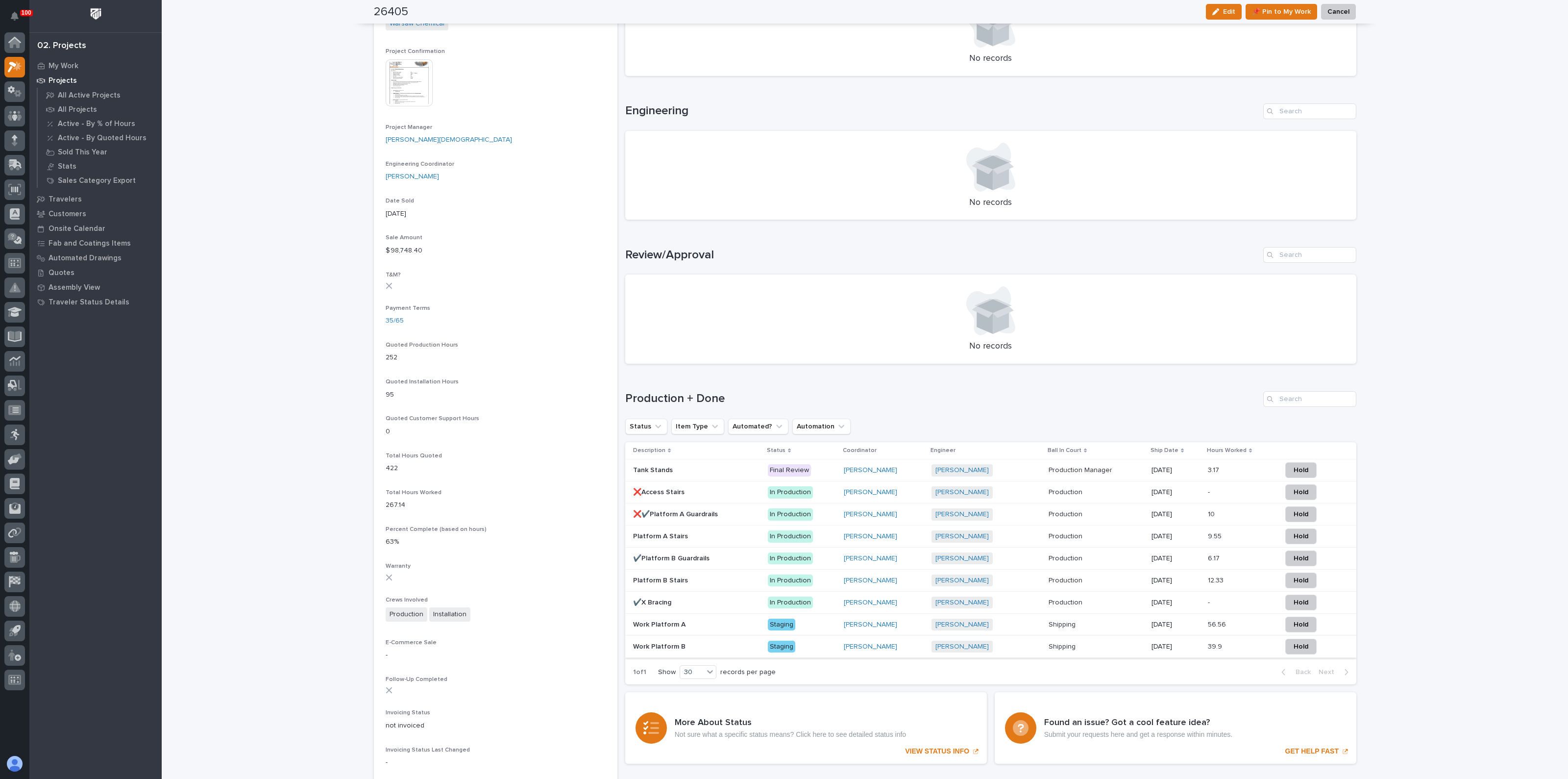
scroll to position [583, 0]
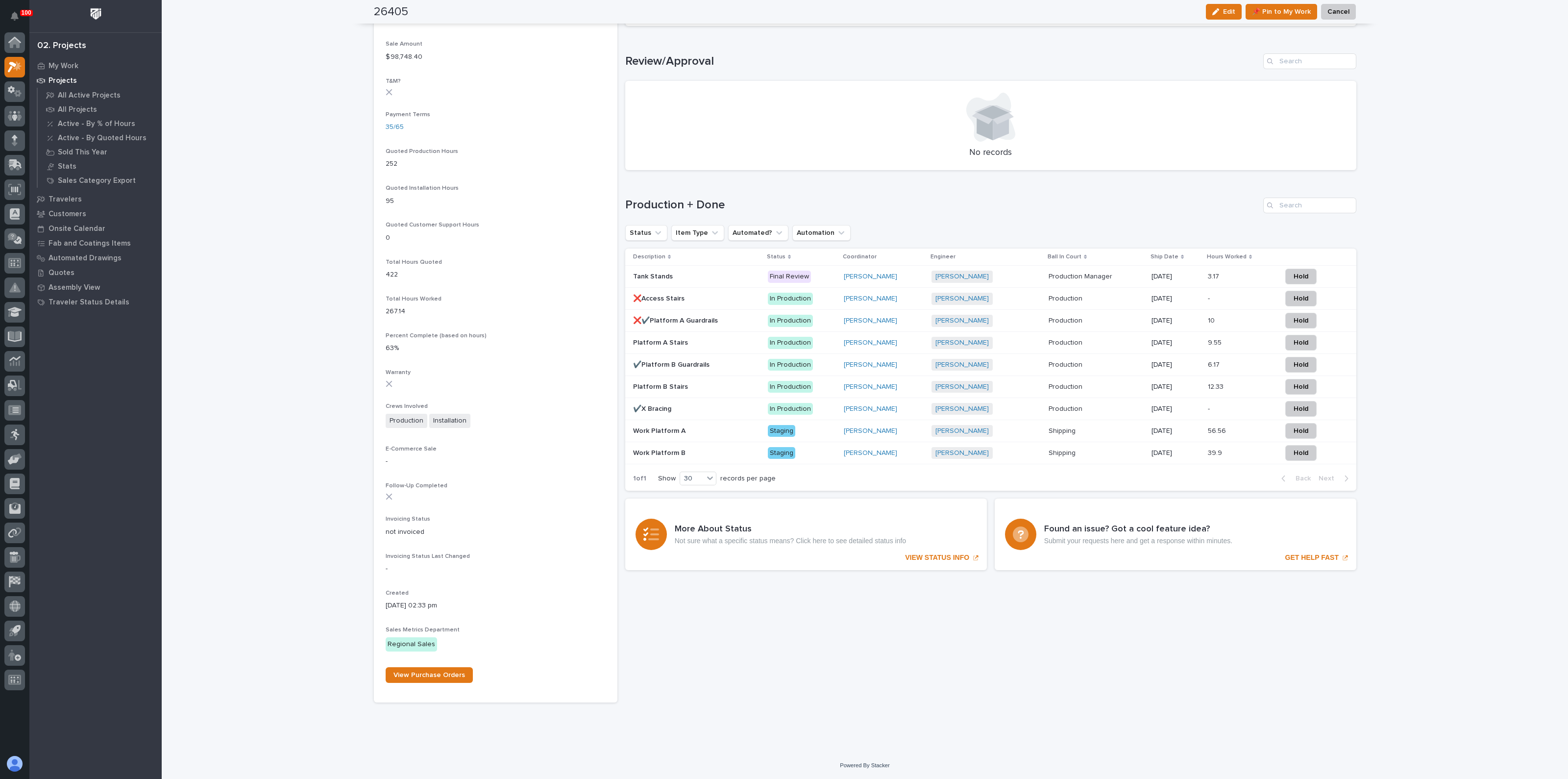
click at [666, 383] on p "Platform B Stairs" at bounding box center [661, 385] width 57 height 11
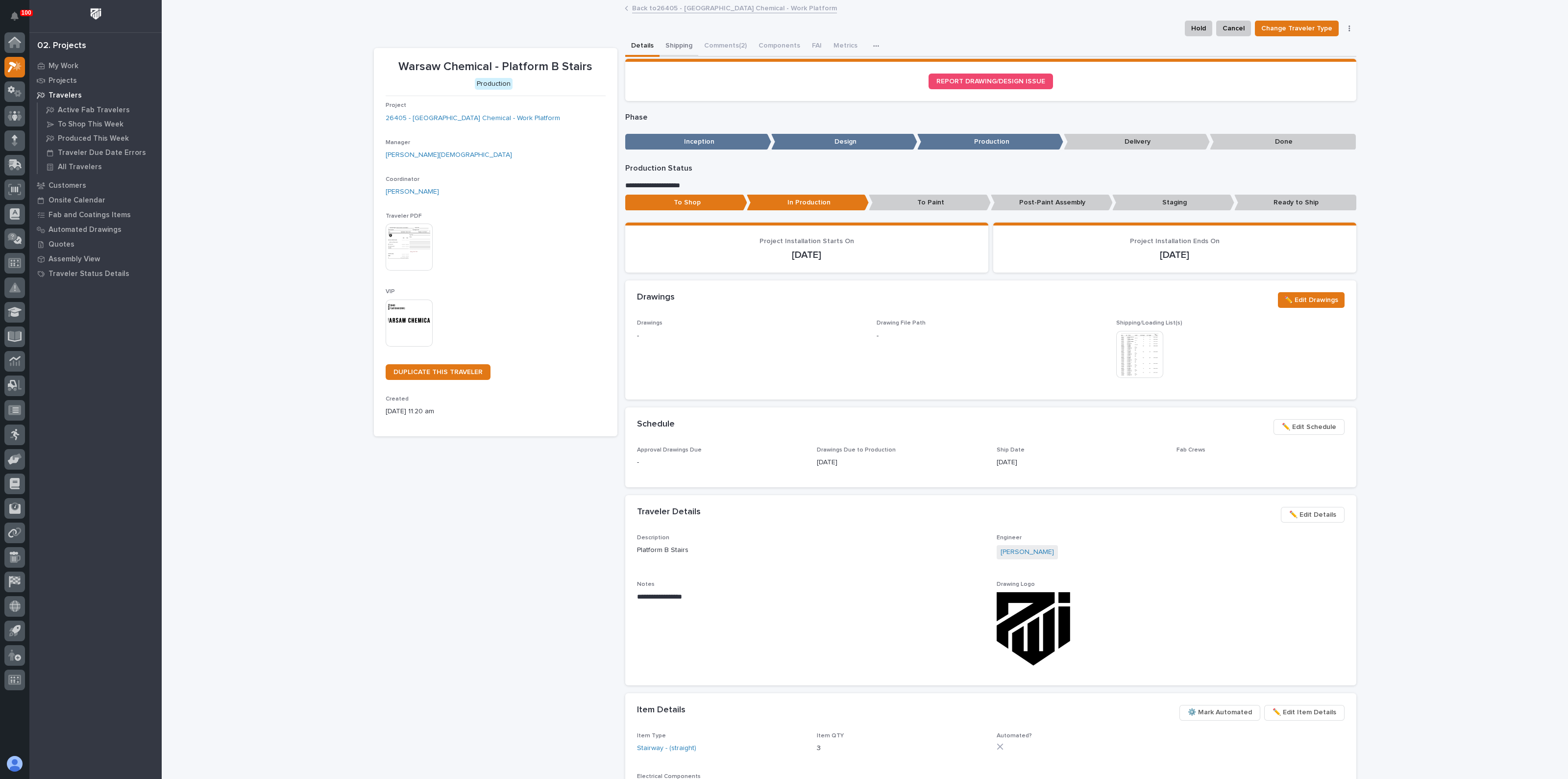
click at [678, 41] on button "Shipping" at bounding box center [679, 46] width 39 height 20
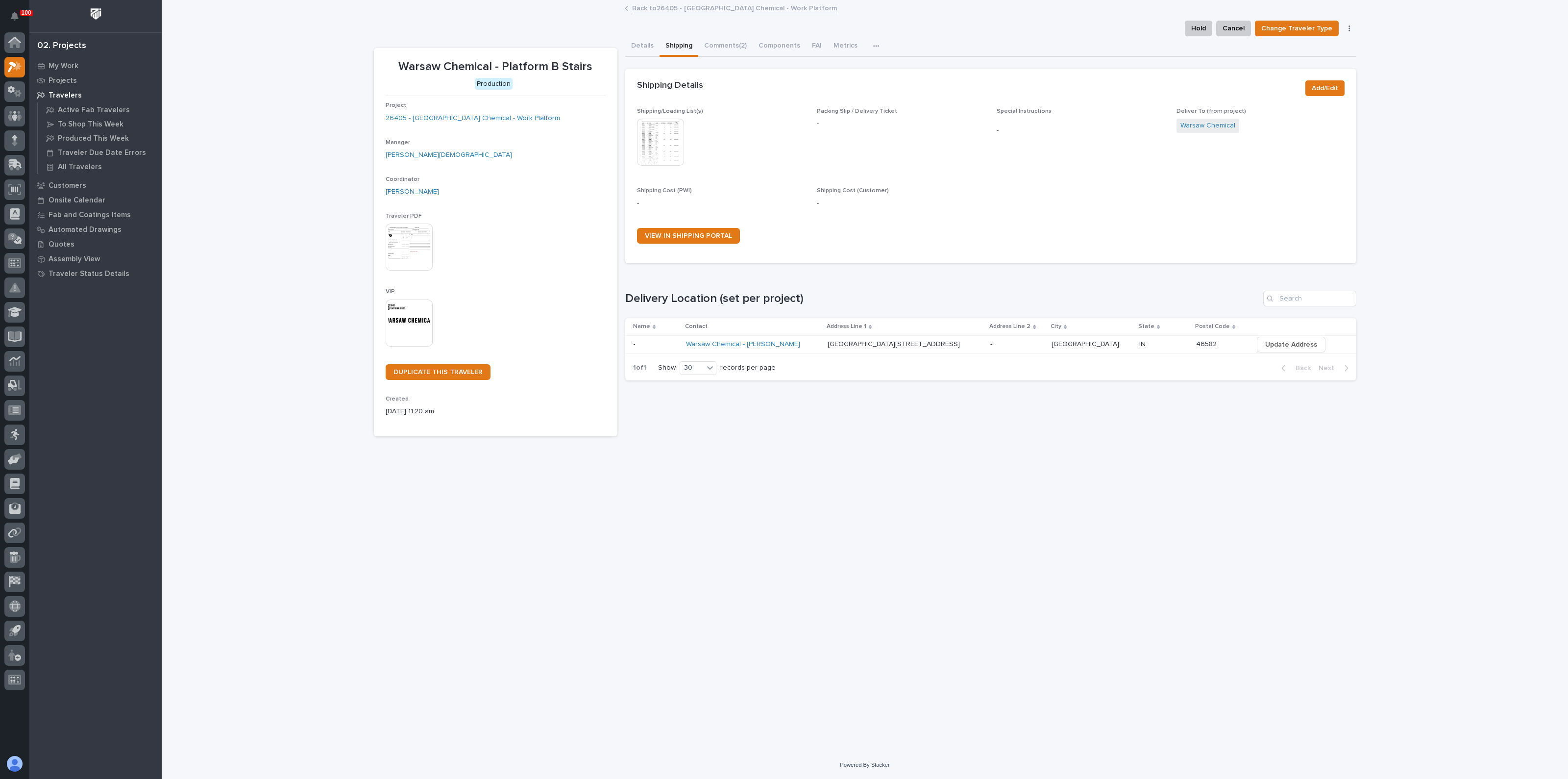
click at [678, 138] on img at bounding box center [661, 142] width 47 height 47
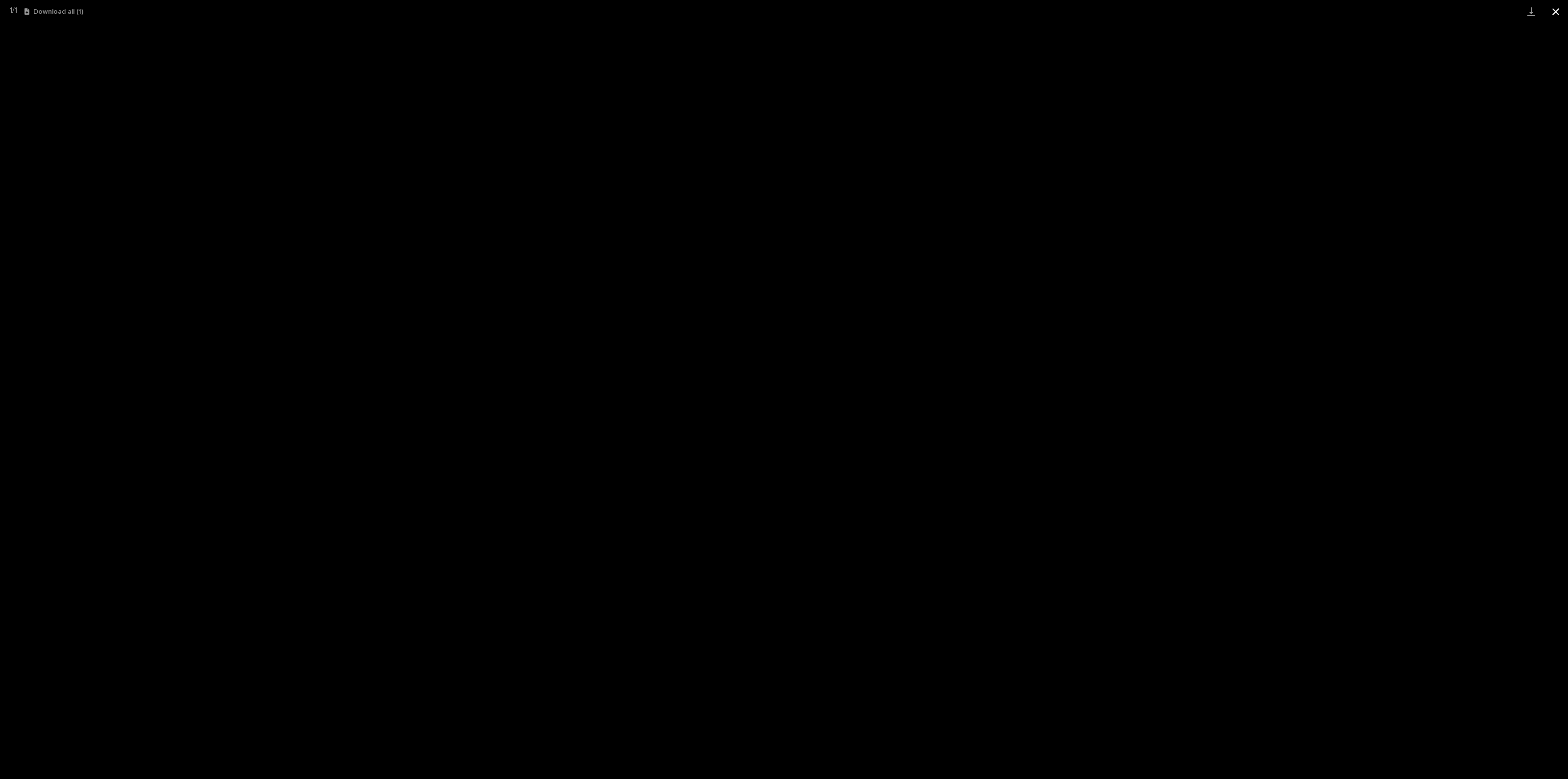
drag, startPoint x: 1562, startPoint y: 6, endPoint x: 1556, endPoint y: 15, distance: 10.8
click at [1562, 7] on button "Close gallery" at bounding box center [1556, 11] width 25 height 23
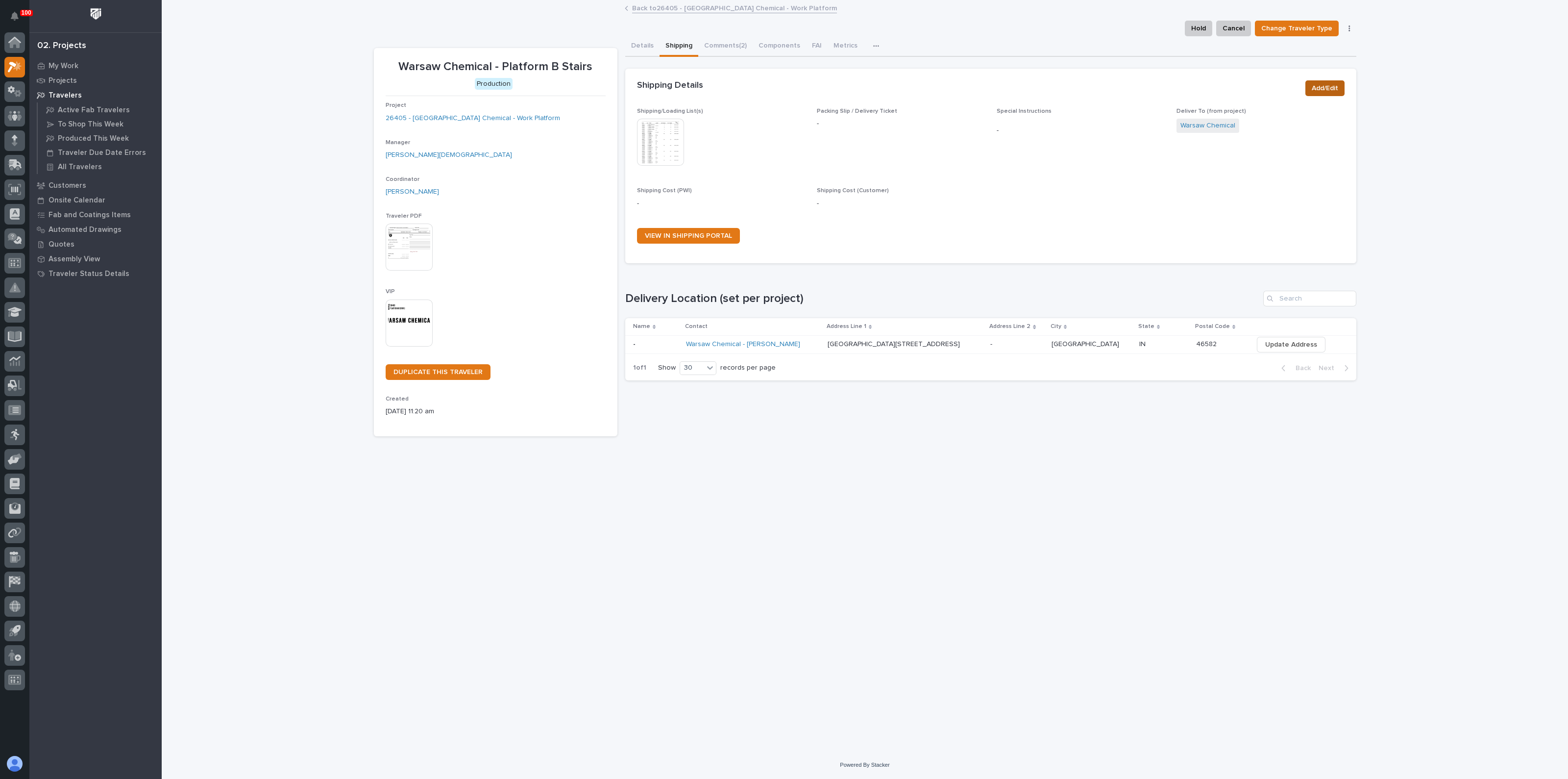
click at [1327, 89] on span "Add/Edit" at bounding box center [1325, 88] width 27 height 12
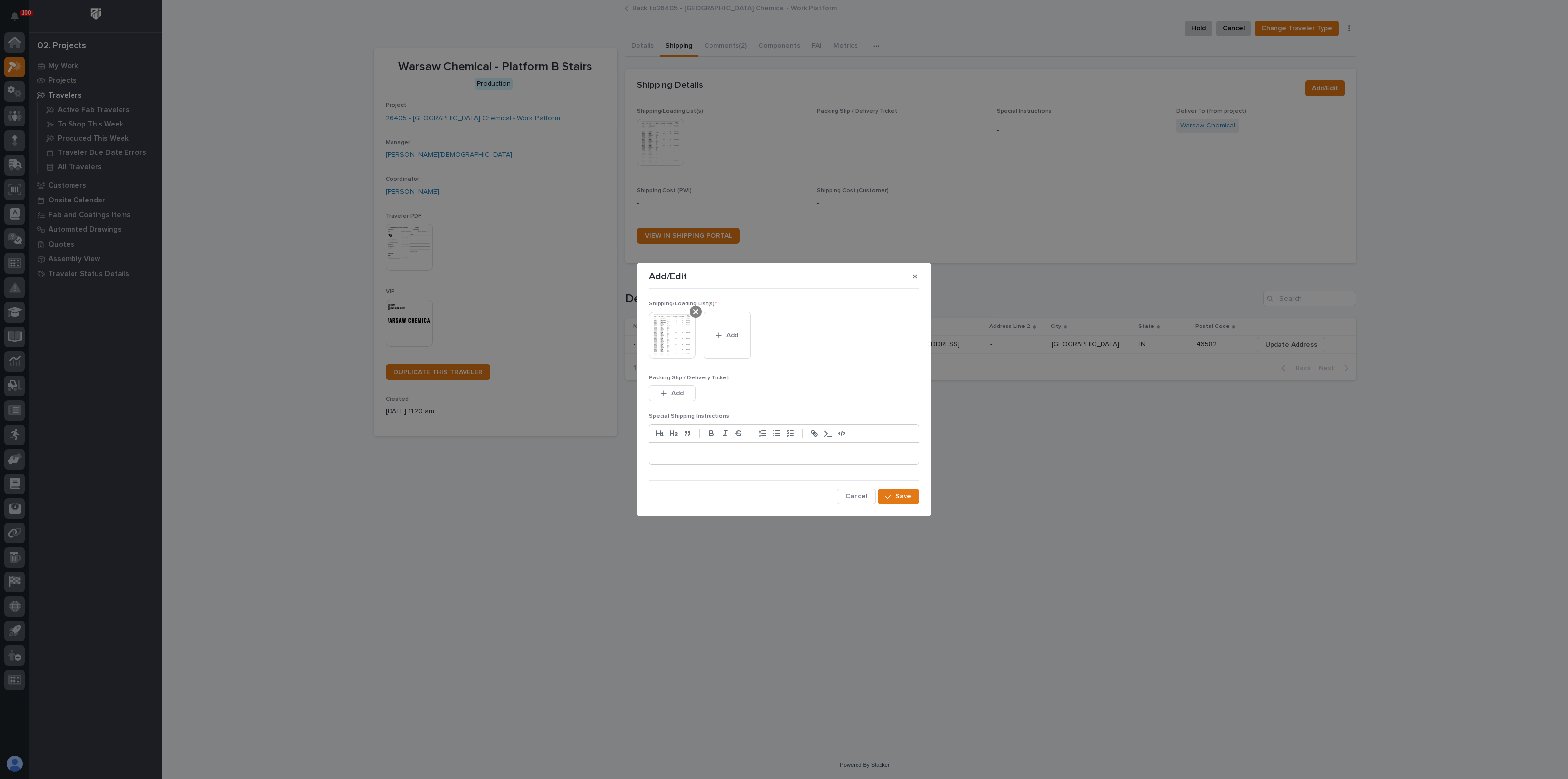
click at [696, 314] on icon at bounding box center [696, 311] width 5 height 8
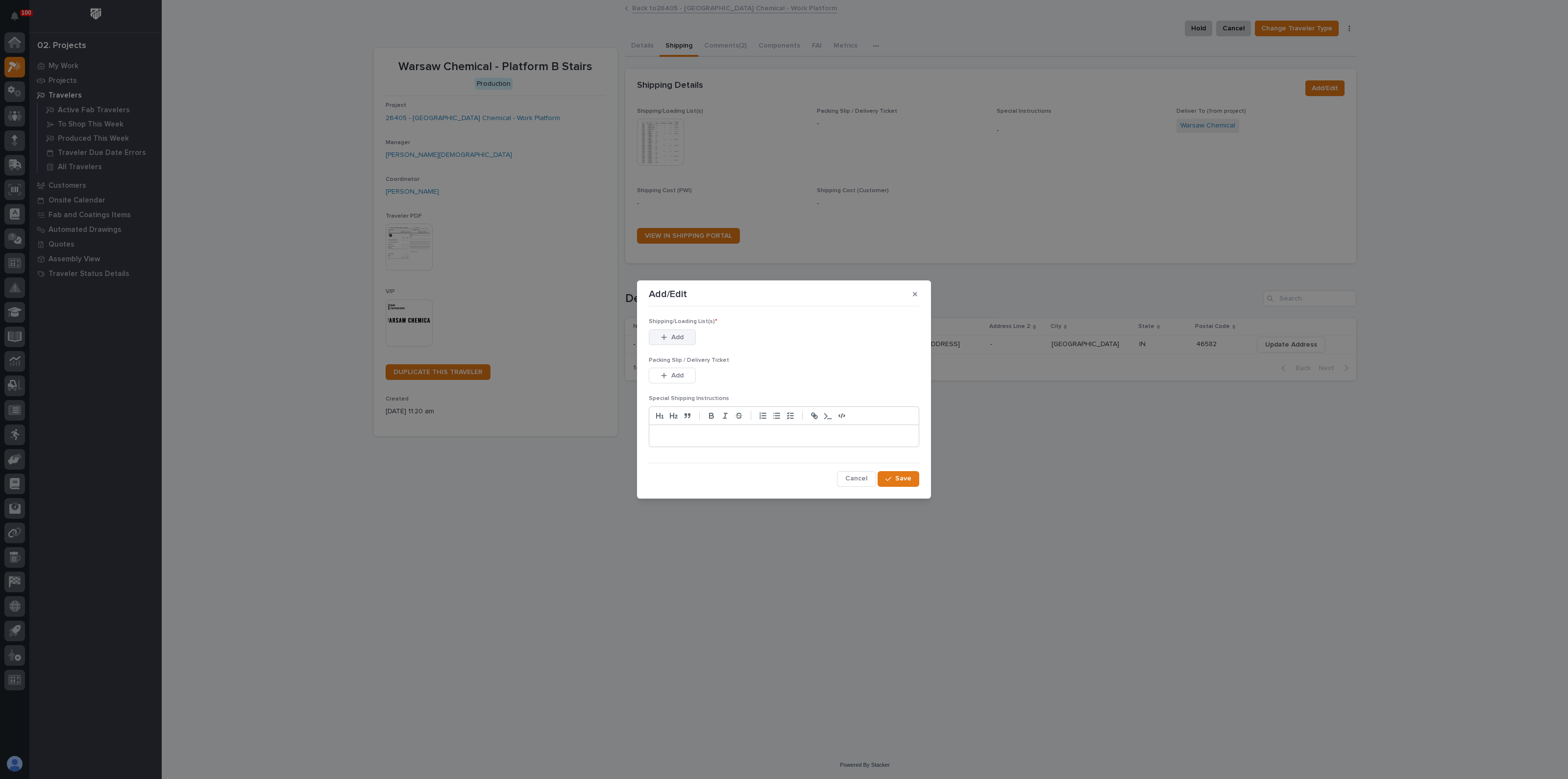
click at [667, 336] on div "button" at bounding box center [666, 337] width 10 height 7
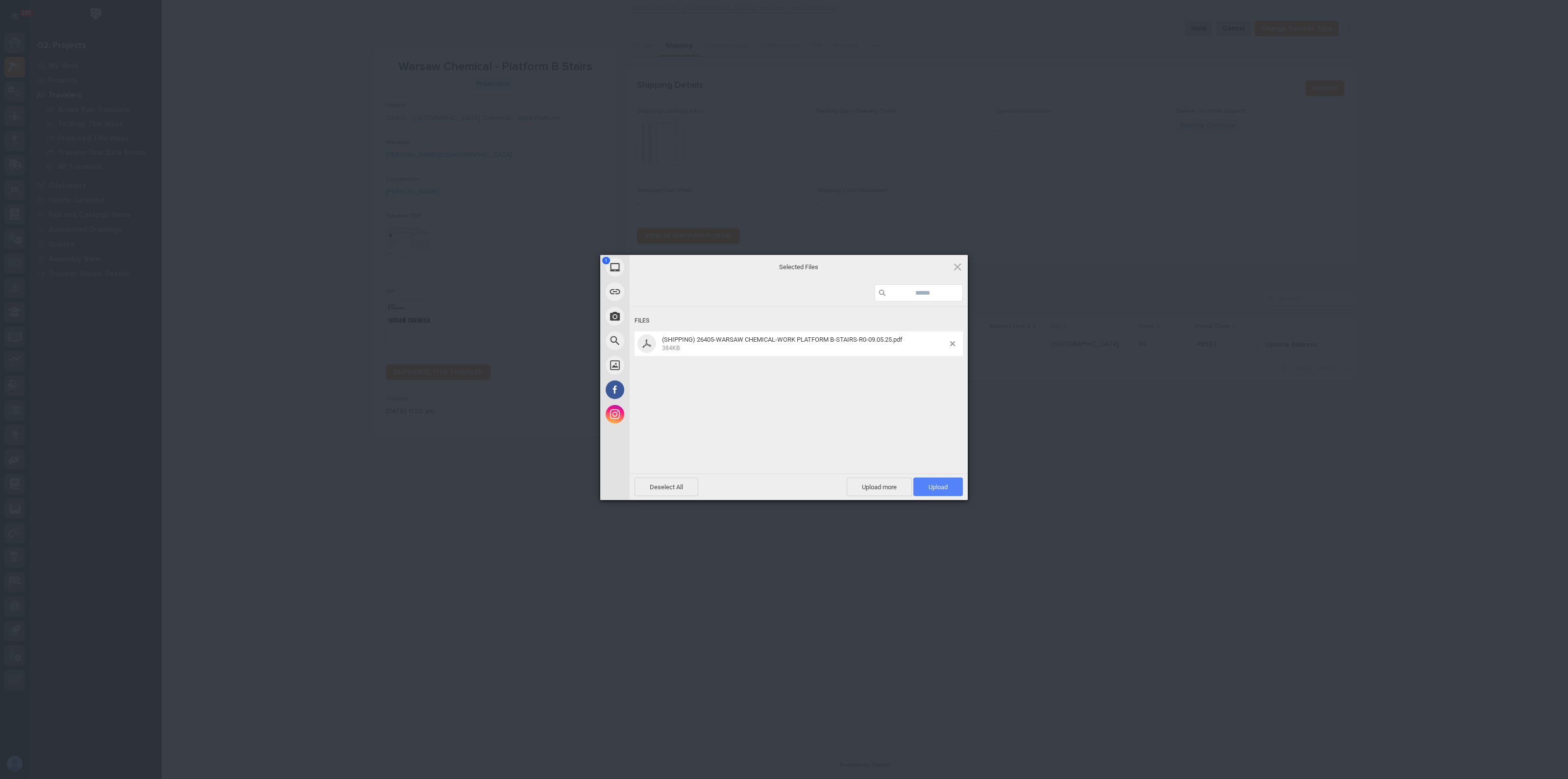
click at [937, 489] on span "Upload 1" at bounding box center [938, 487] width 19 height 7
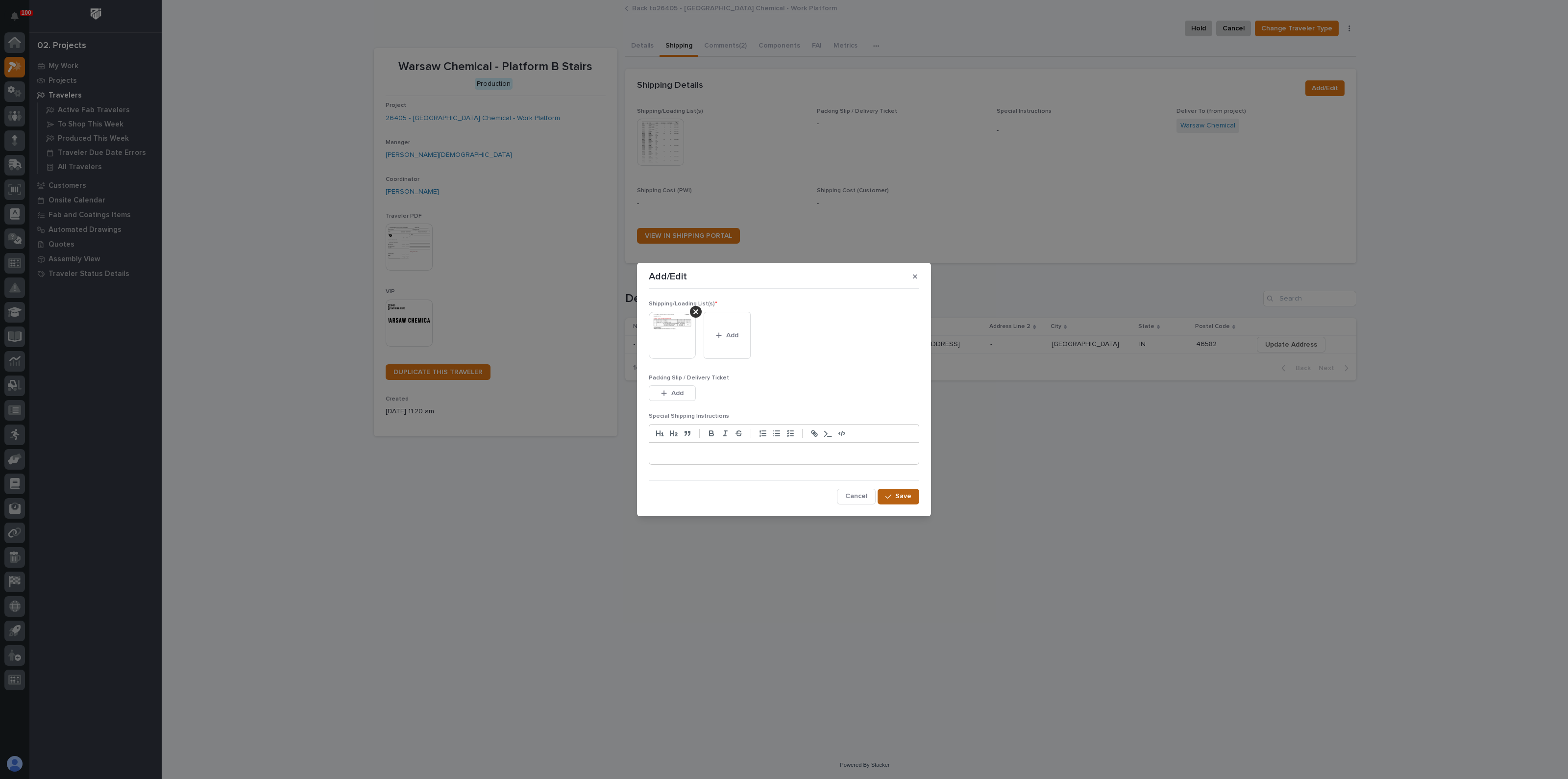
click at [910, 501] on span "Save" at bounding box center [903, 496] width 16 height 9
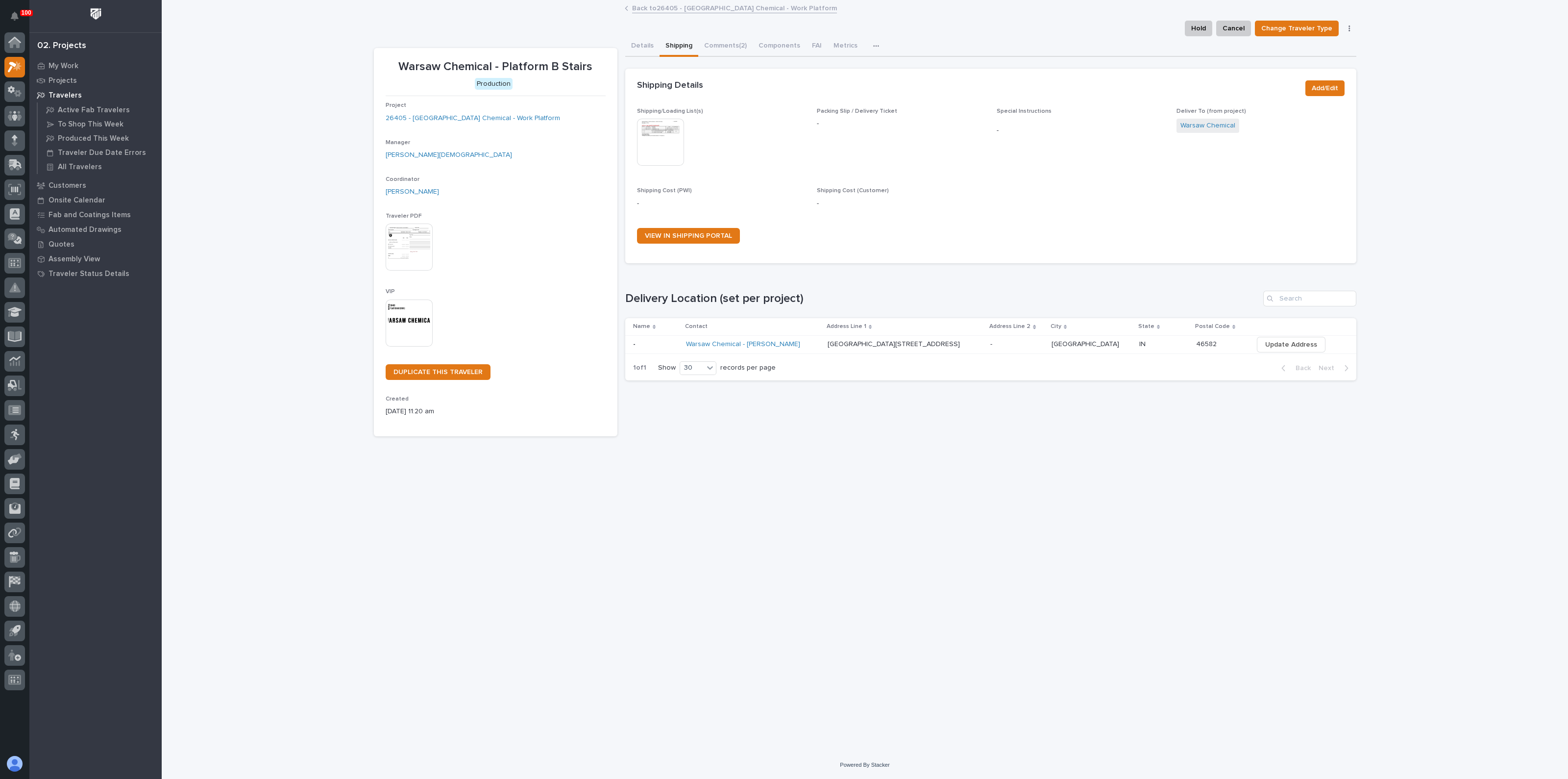
click at [927, 441] on div "Loading... Saving… Loading... Saving… Warsaw Chemical - Platform B Stairs Hold …" at bounding box center [865, 364] width 993 height 725
